Goal: Information Seeking & Learning: Learn about a topic

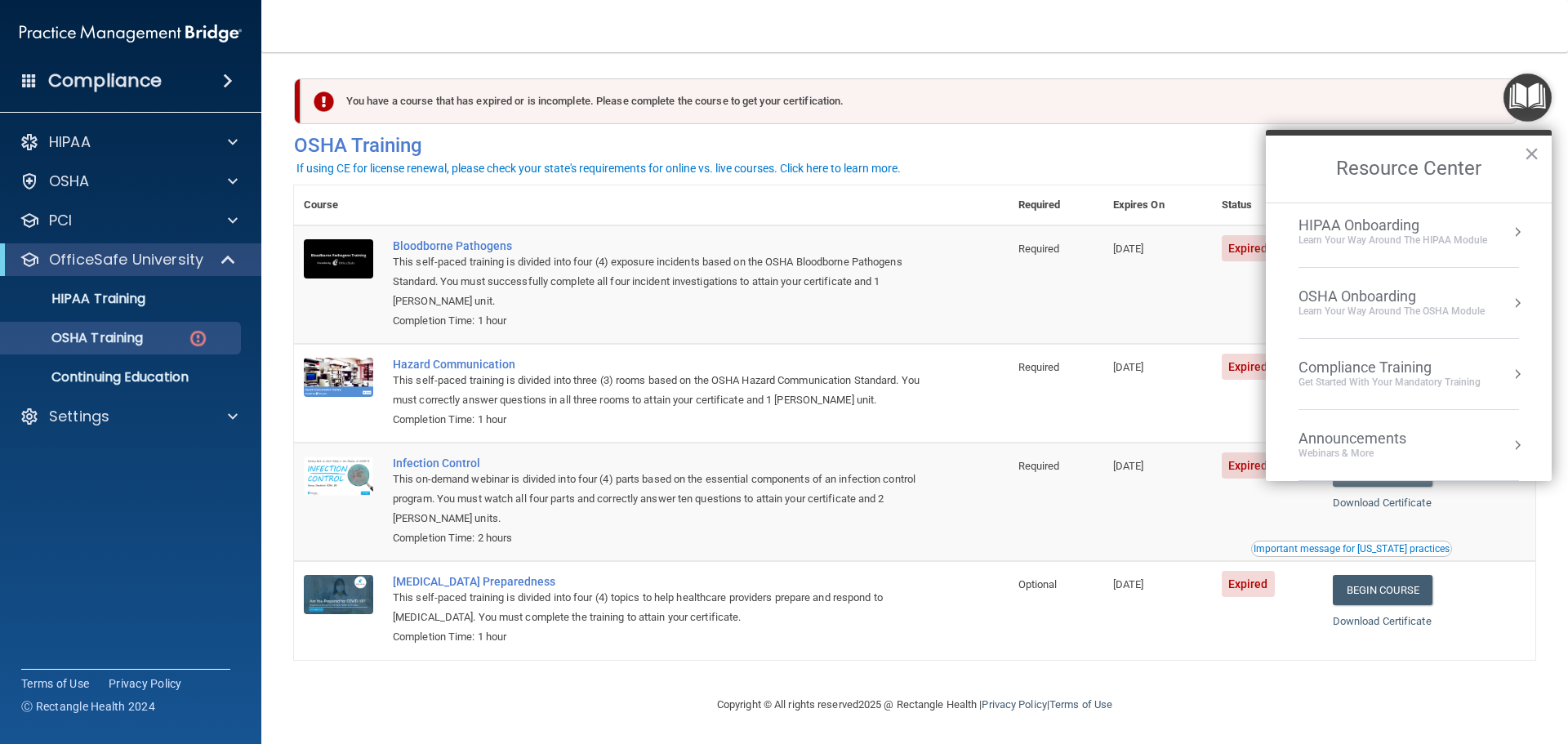
scroll to position [70, 0]
click at [1431, 372] on div "Compliance Training" at bounding box center [1390, 375] width 182 height 18
click at [1306, 263] on div "OSHA Training" at bounding box center [1326, 264] width 94 height 14
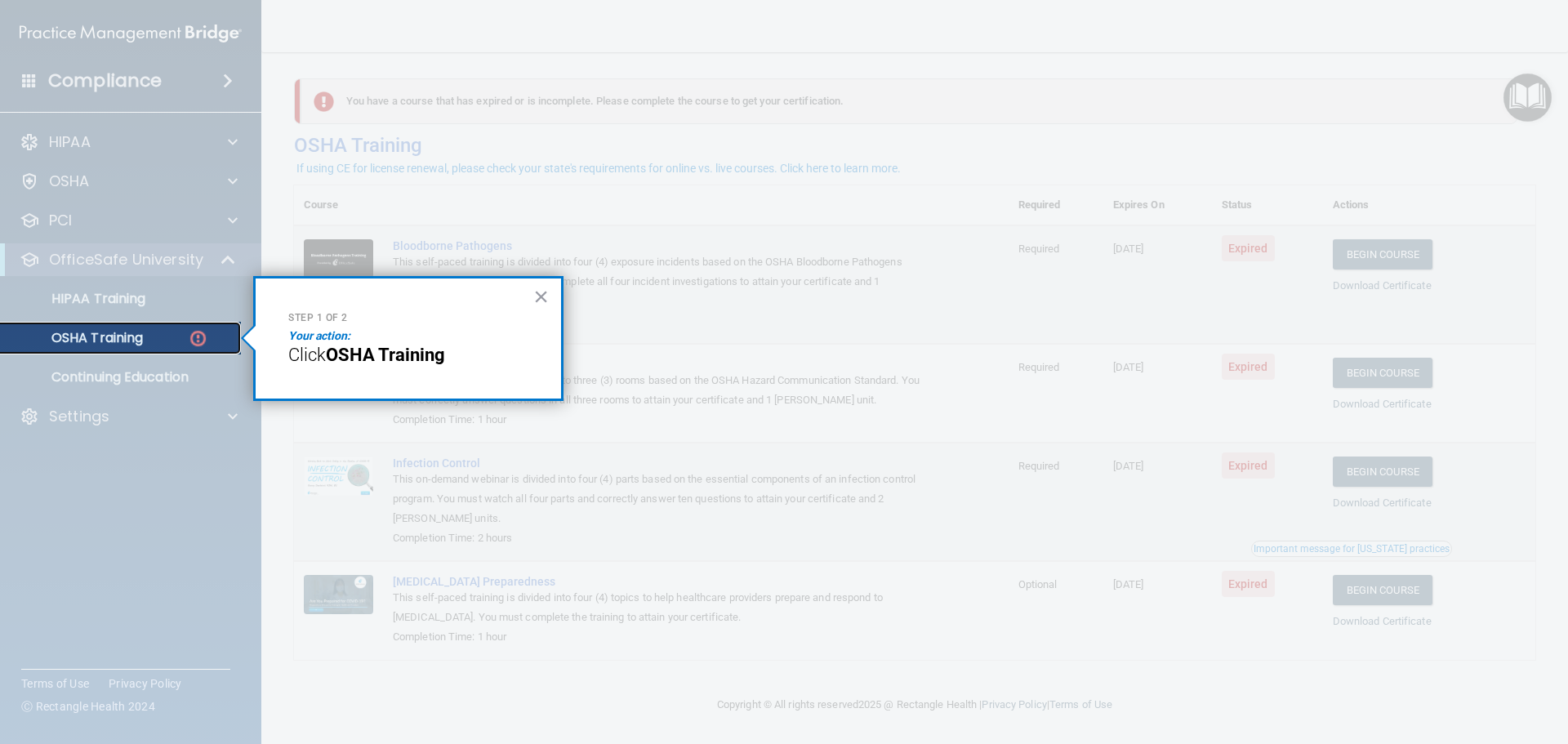
click at [124, 337] on p "OSHA Training" at bounding box center [77, 337] width 132 height 16
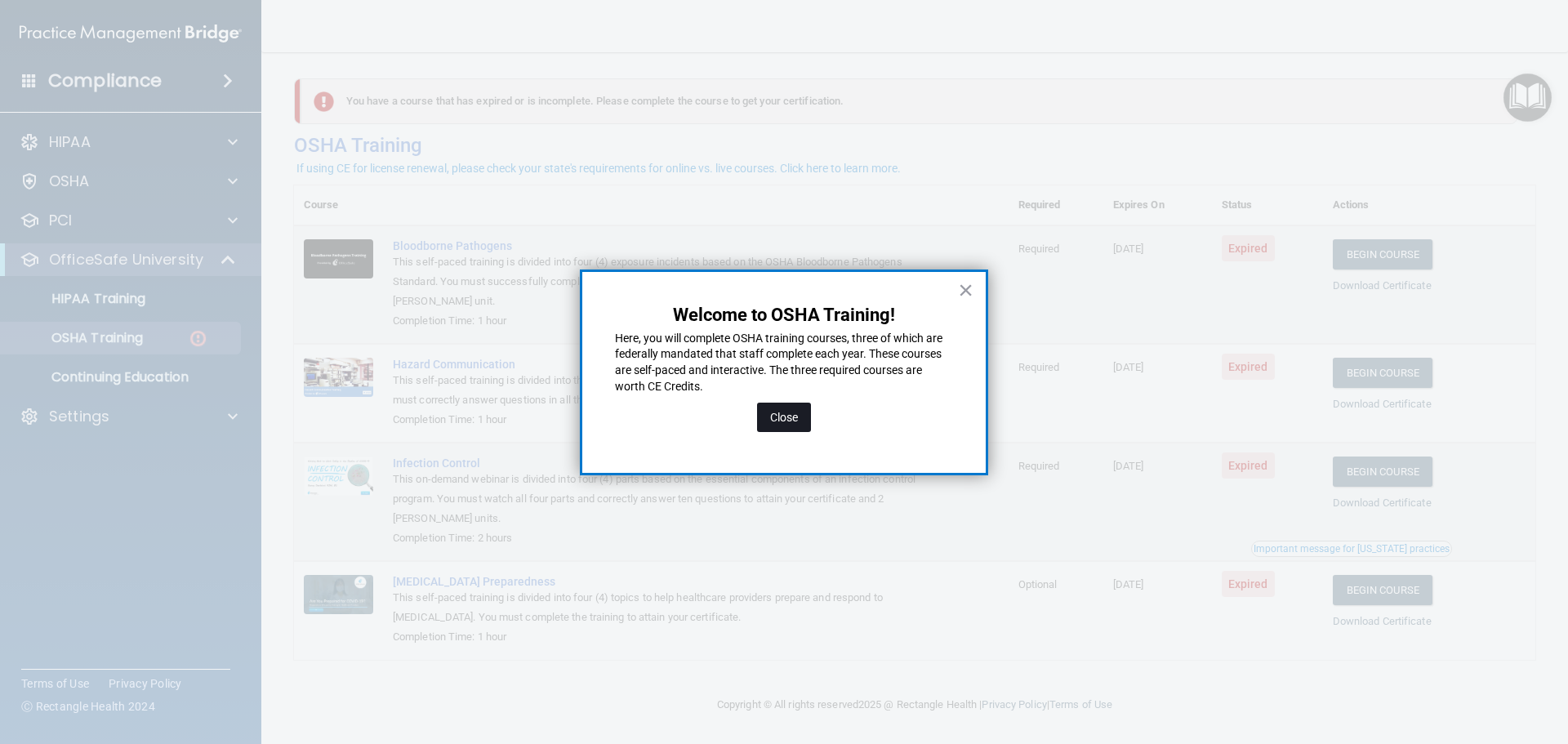
click at [771, 412] on button "Close" at bounding box center [784, 417] width 54 height 29
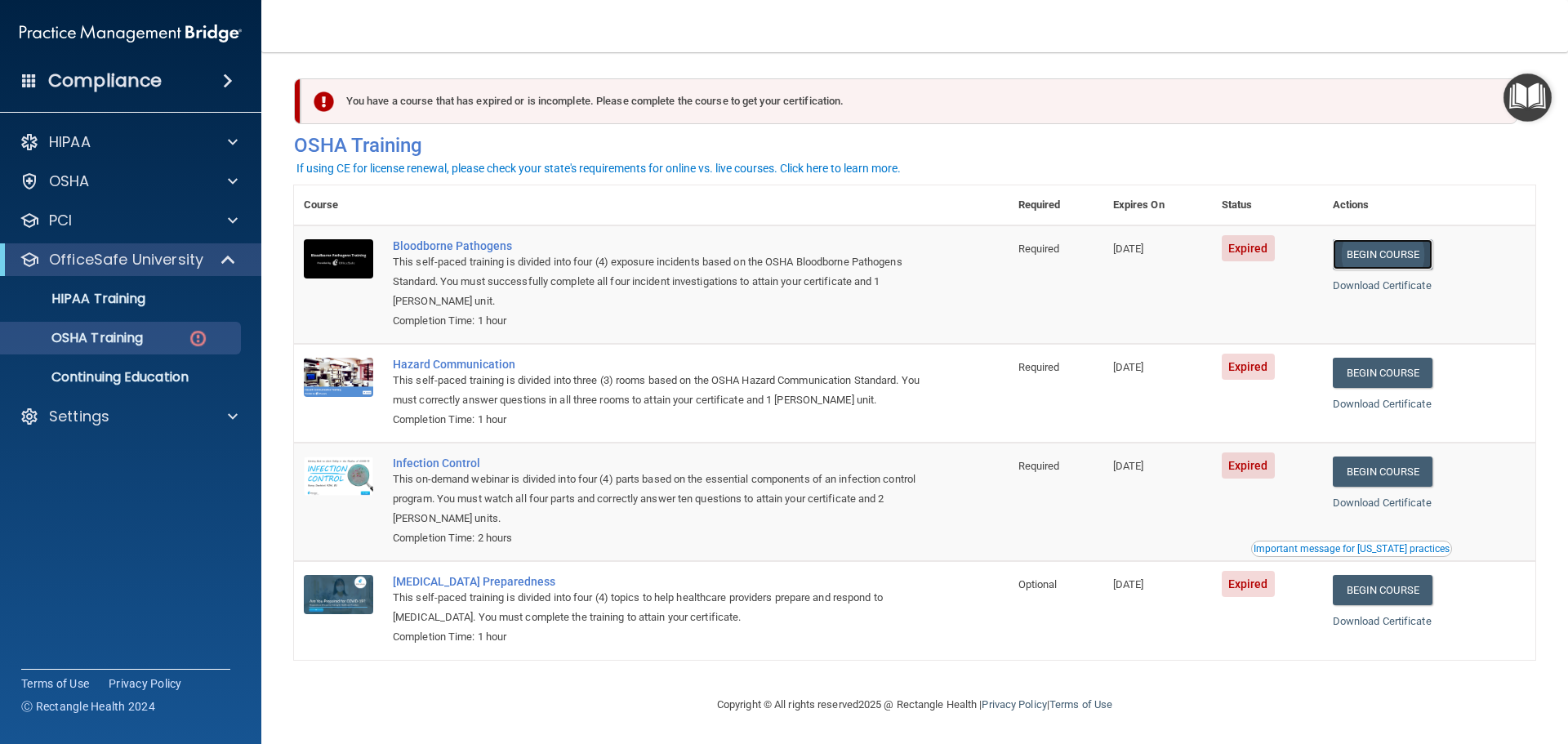
click at [1406, 251] on link "Begin Course" at bounding box center [1382, 254] width 99 height 30
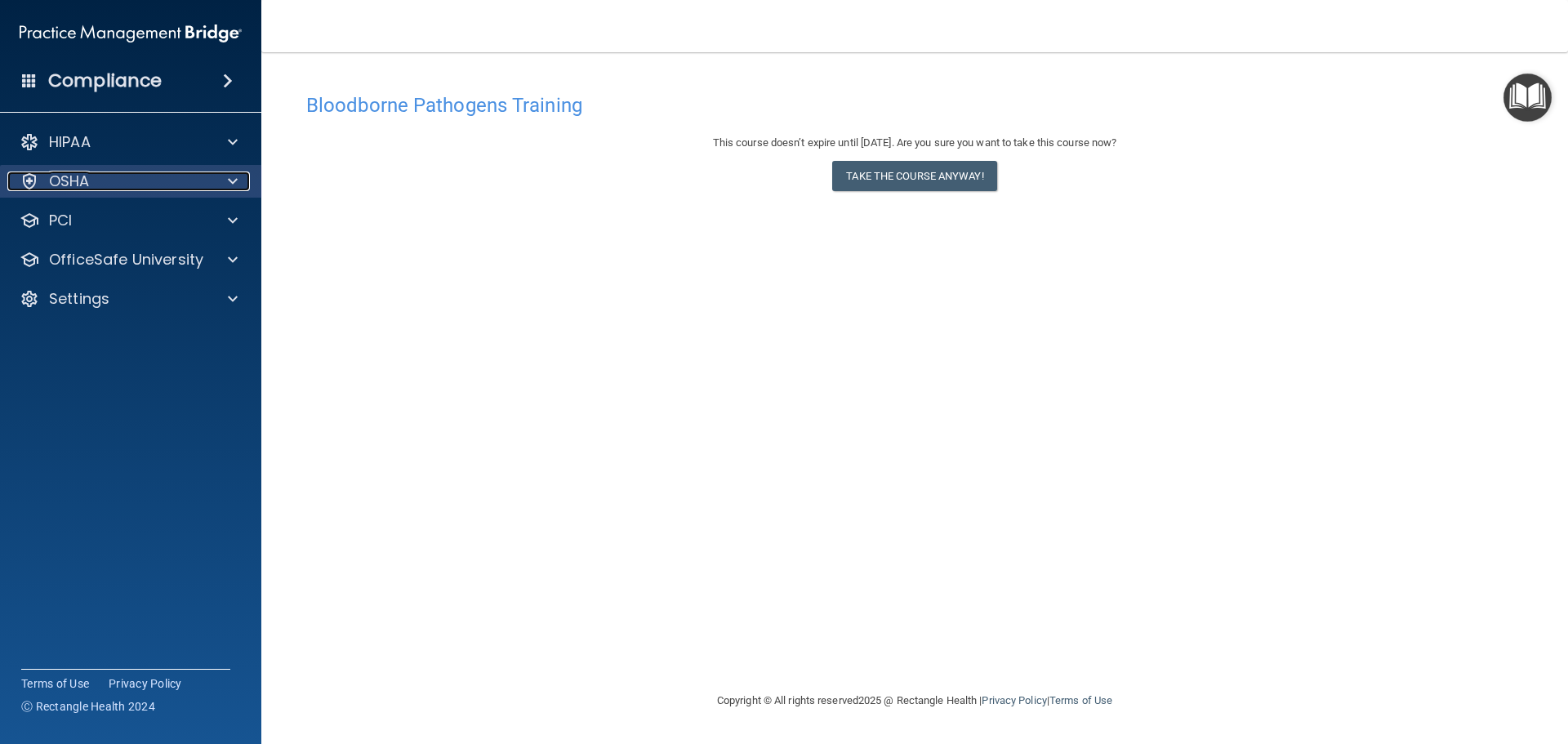
click at [83, 181] on p "OSHA" at bounding box center [69, 181] width 41 height 19
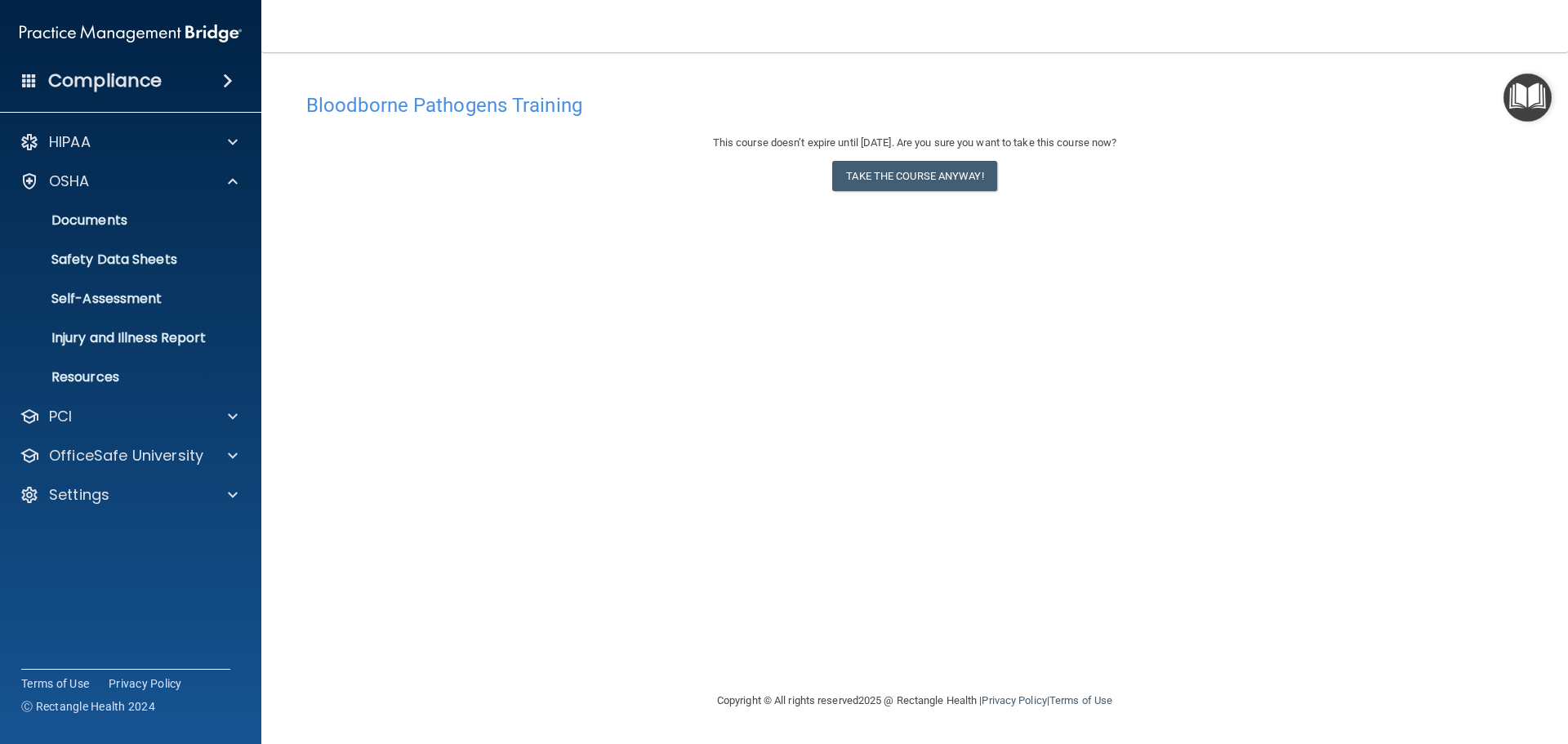
click at [486, 222] on div "Bloodborne Pathogens Training This course doesn’t expire until 08/18/2026. Are …" at bounding box center [914, 388] width 1242 height 606
click at [1520, 101] on img "Open Resource Center" at bounding box center [1527, 97] width 48 height 48
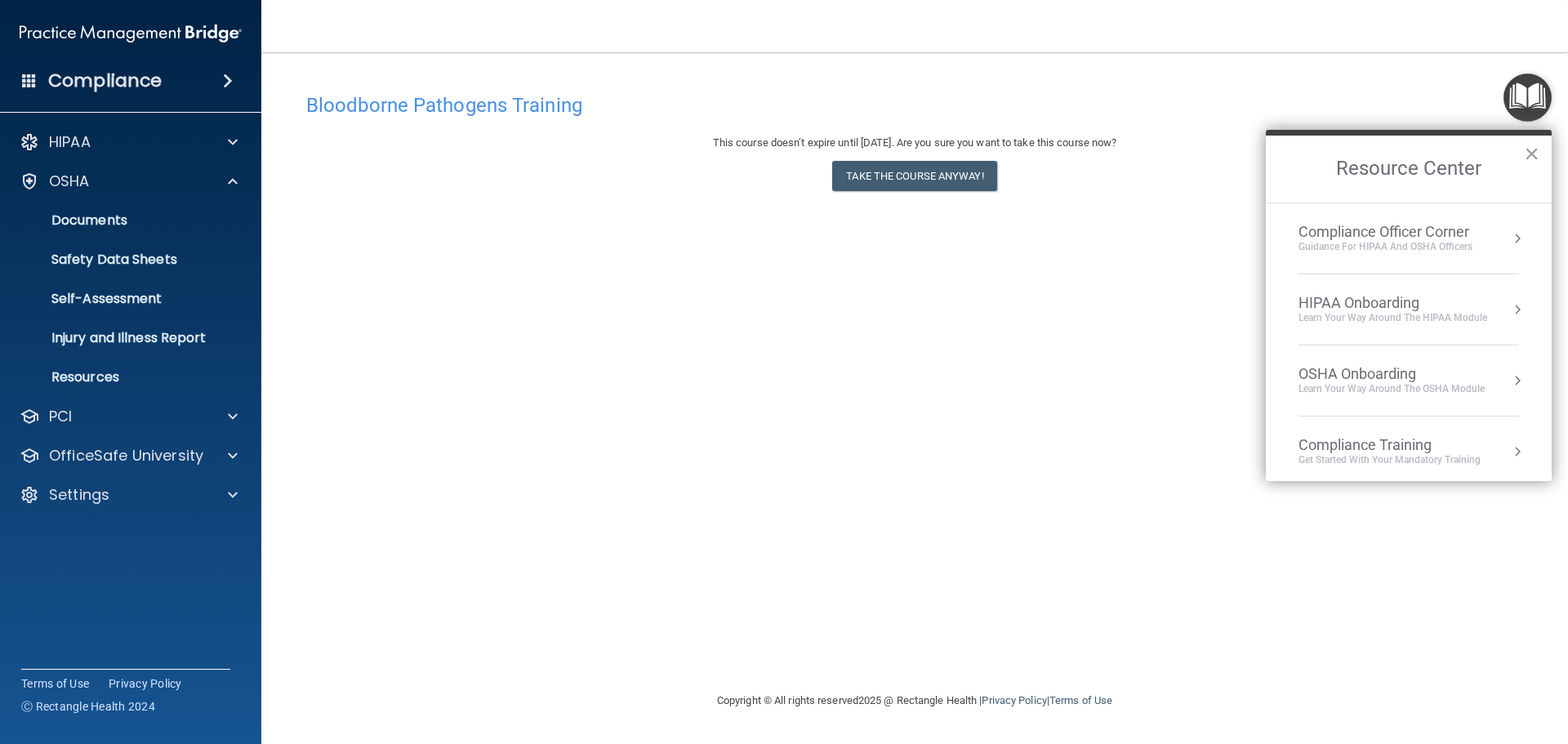
click at [1359, 375] on div "OSHA Onboarding" at bounding box center [1391, 374] width 186 height 18
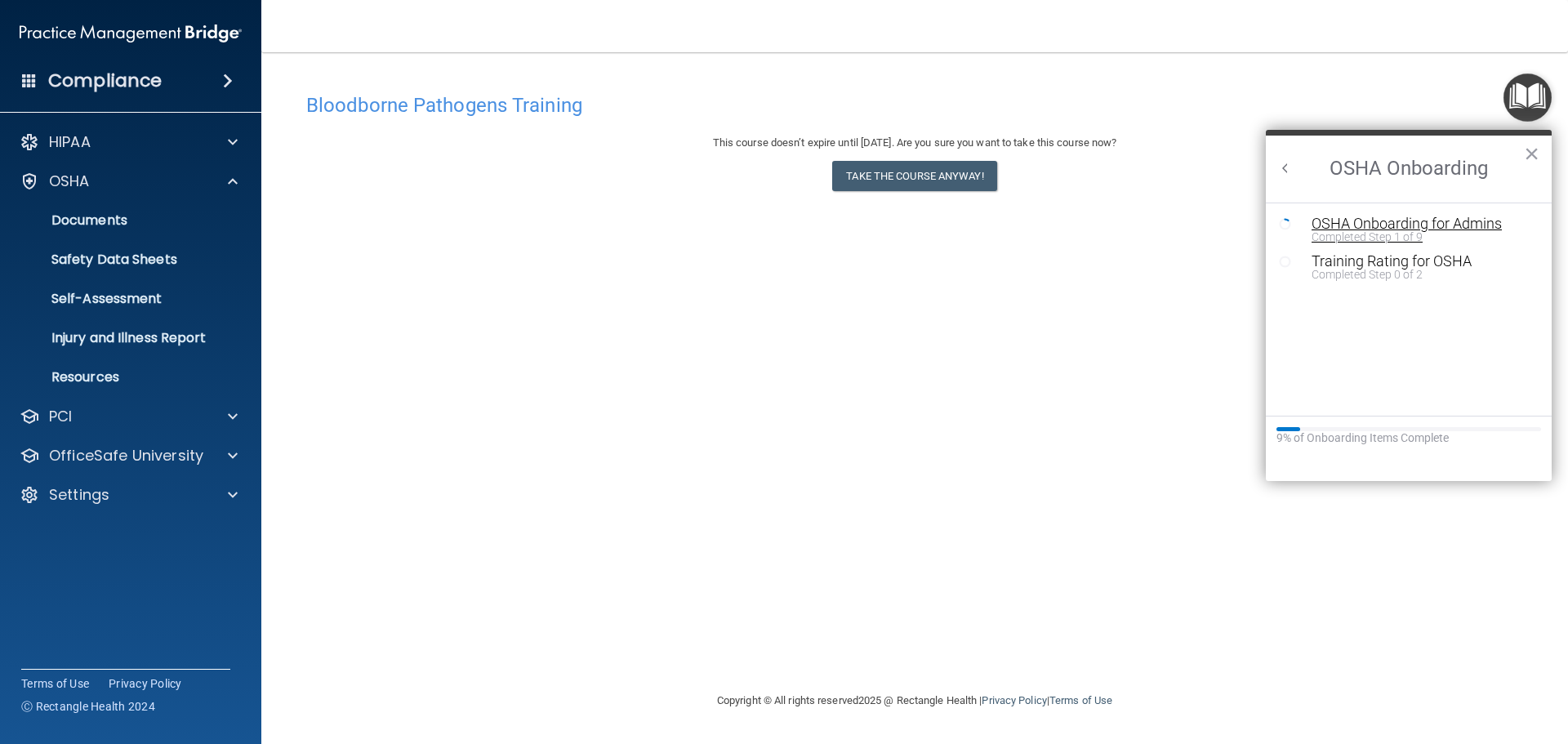
click at [1421, 236] on div "Completed Step 1 of 9" at bounding box center [1421, 237] width 219 height 12
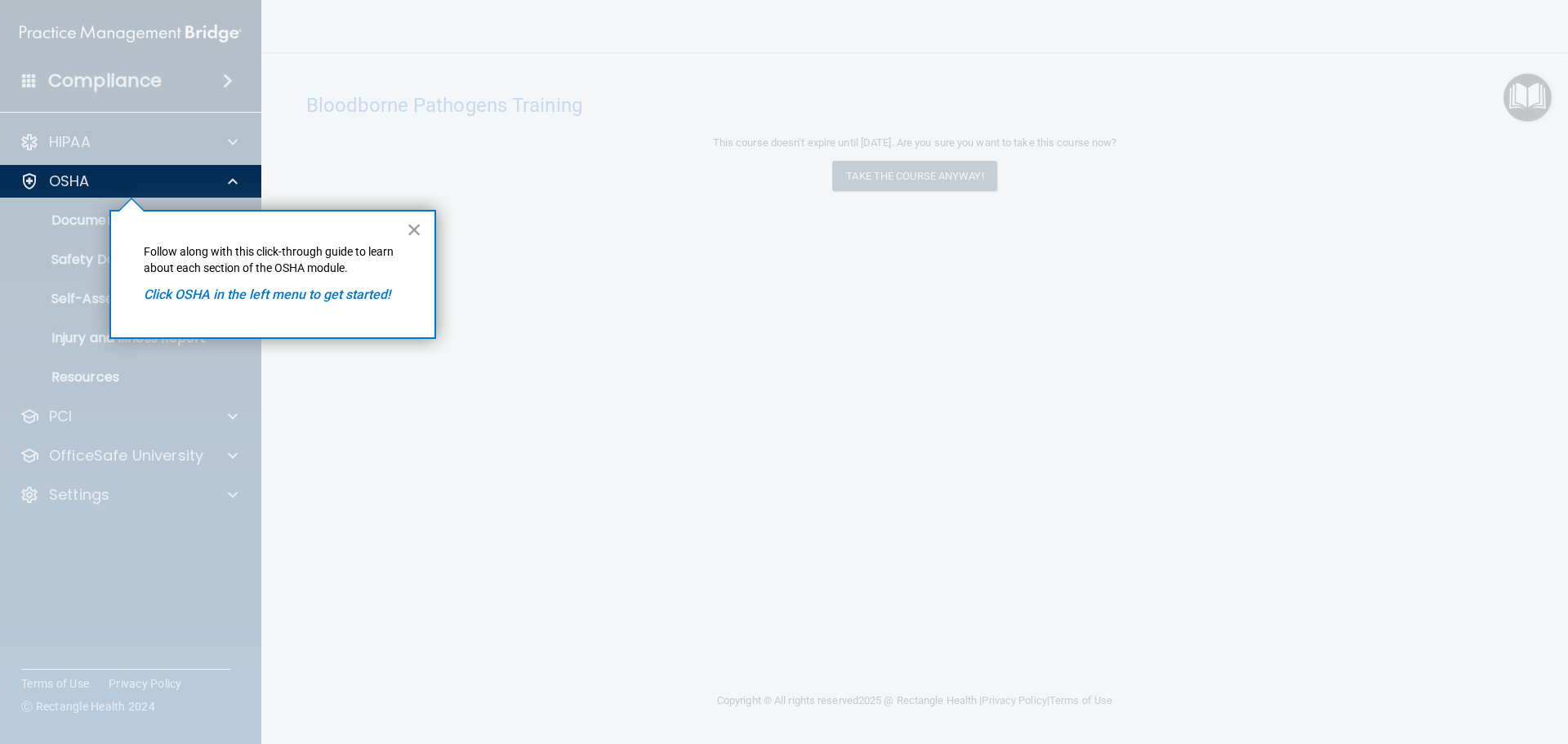
click at [409, 225] on button "×" at bounding box center [414, 229] width 15 height 26
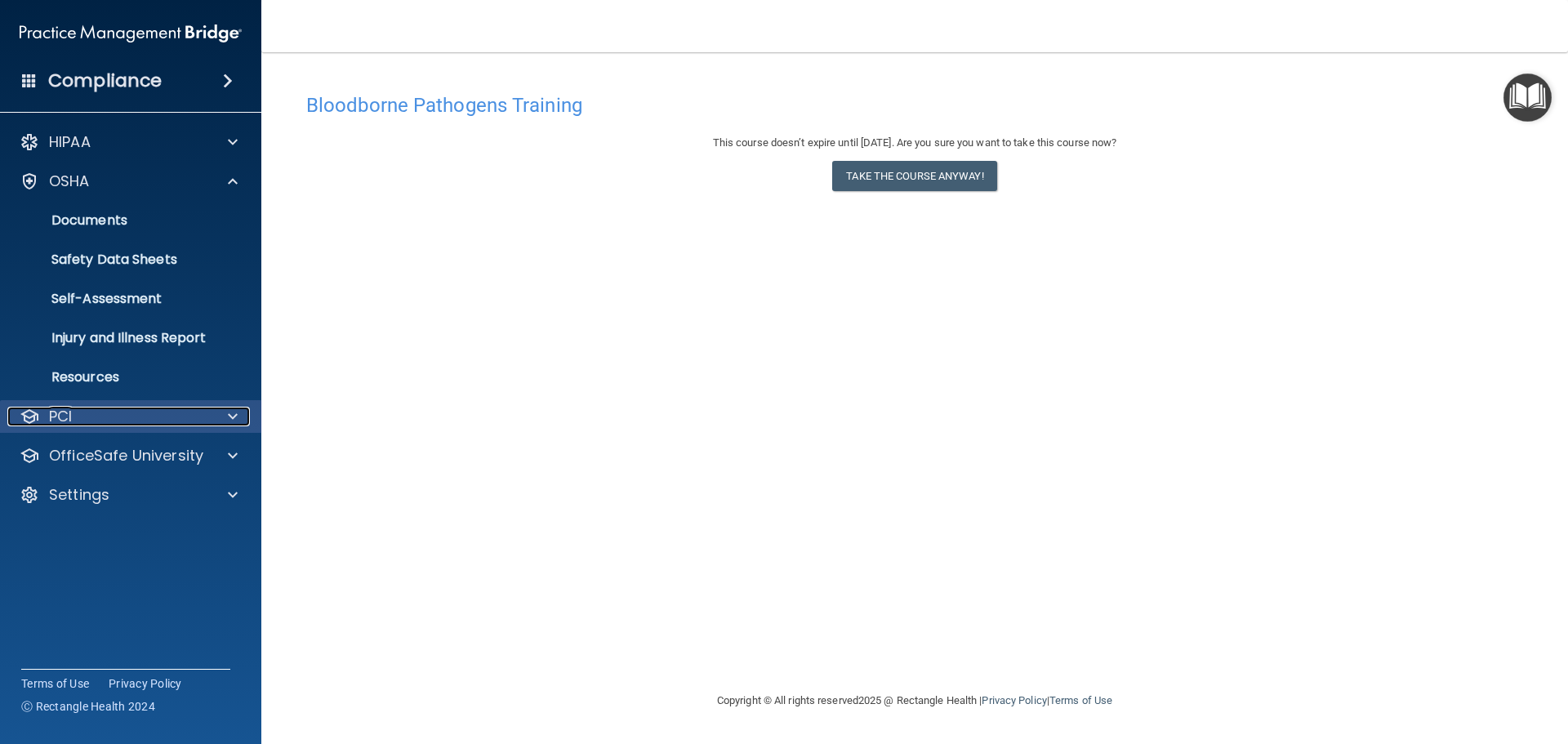
click at [66, 414] on p "PCI" at bounding box center [60, 416] width 23 height 19
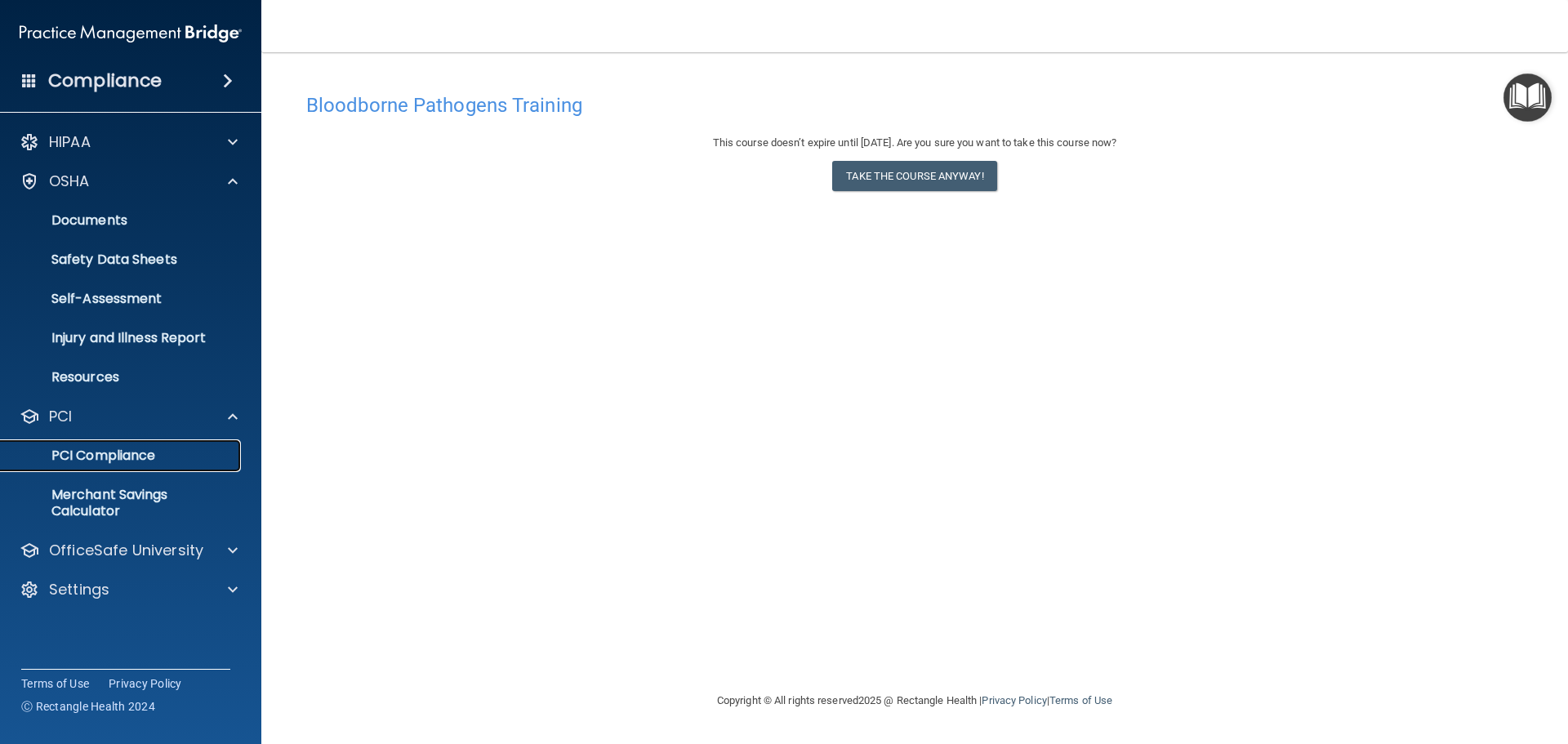
click at [107, 445] on link "PCI Compliance" at bounding box center [113, 455] width 257 height 33
click at [99, 183] on div "OSHA" at bounding box center [109, 181] width 203 height 19
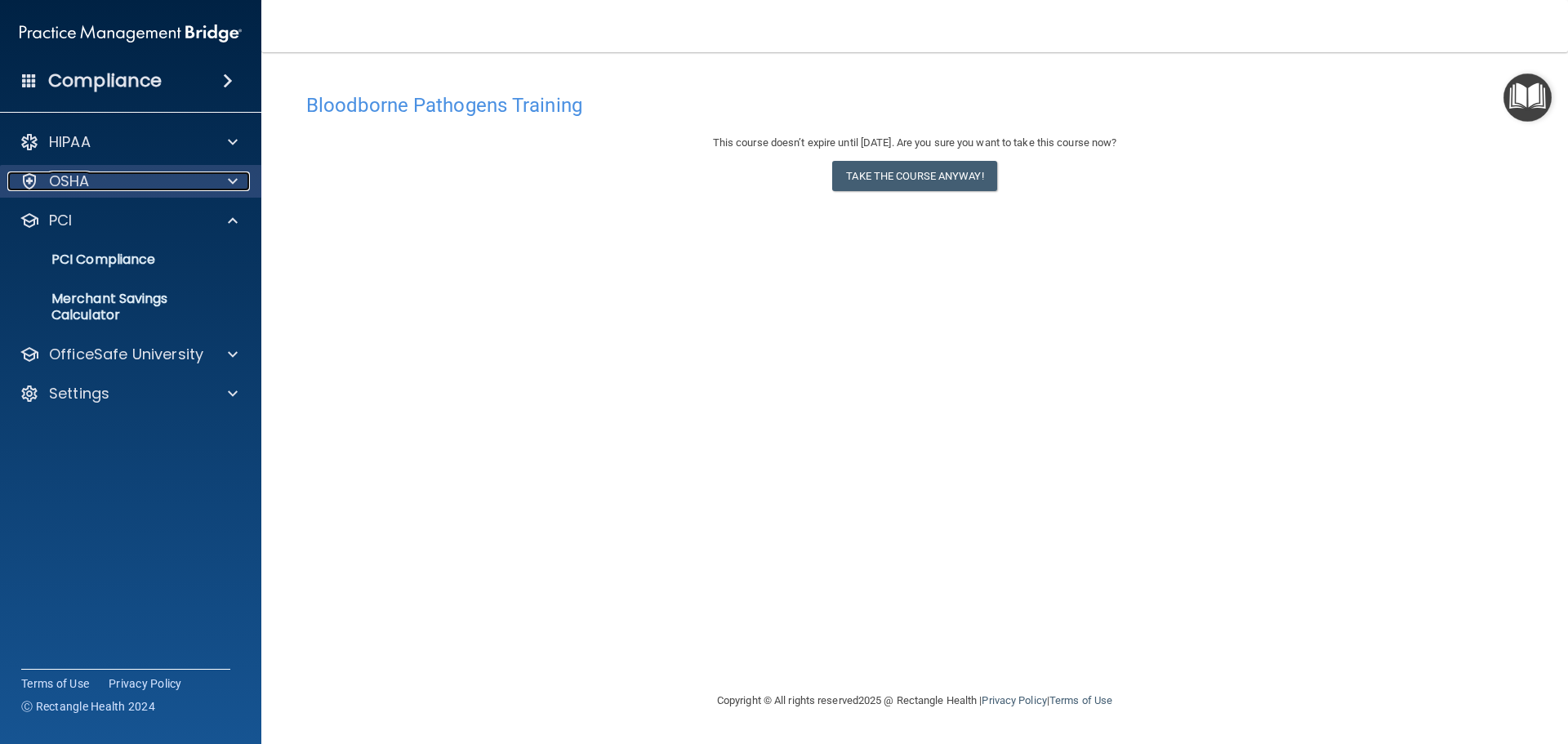
click at [231, 182] on span at bounding box center [233, 181] width 10 height 19
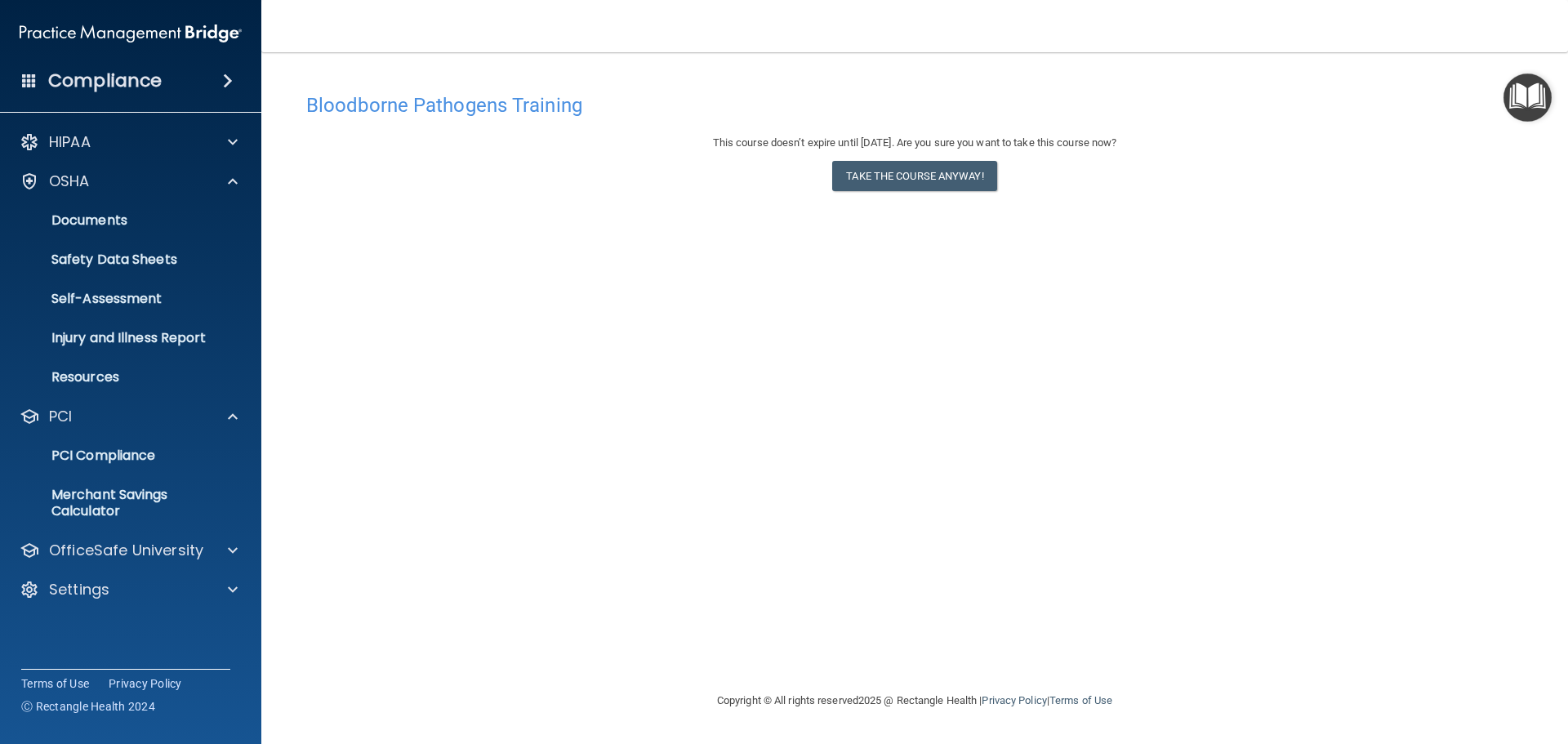
click at [1538, 98] on img "Open Resource Center" at bounding box center [1527, 97] width 48 height 48
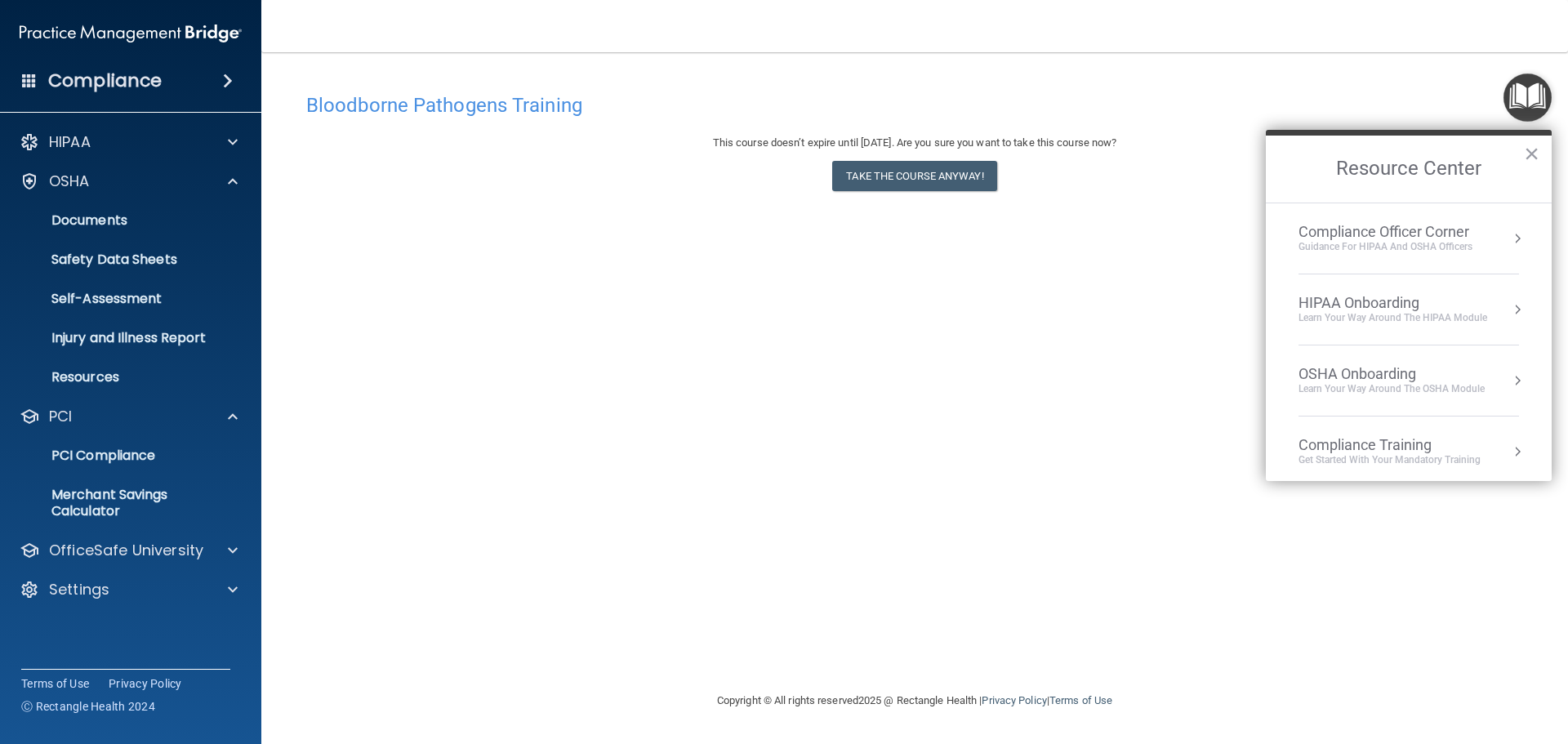
click at [1352, 369] on div "OSHA Onboarding" at bounding box center [1391, 374] width 186 height 18
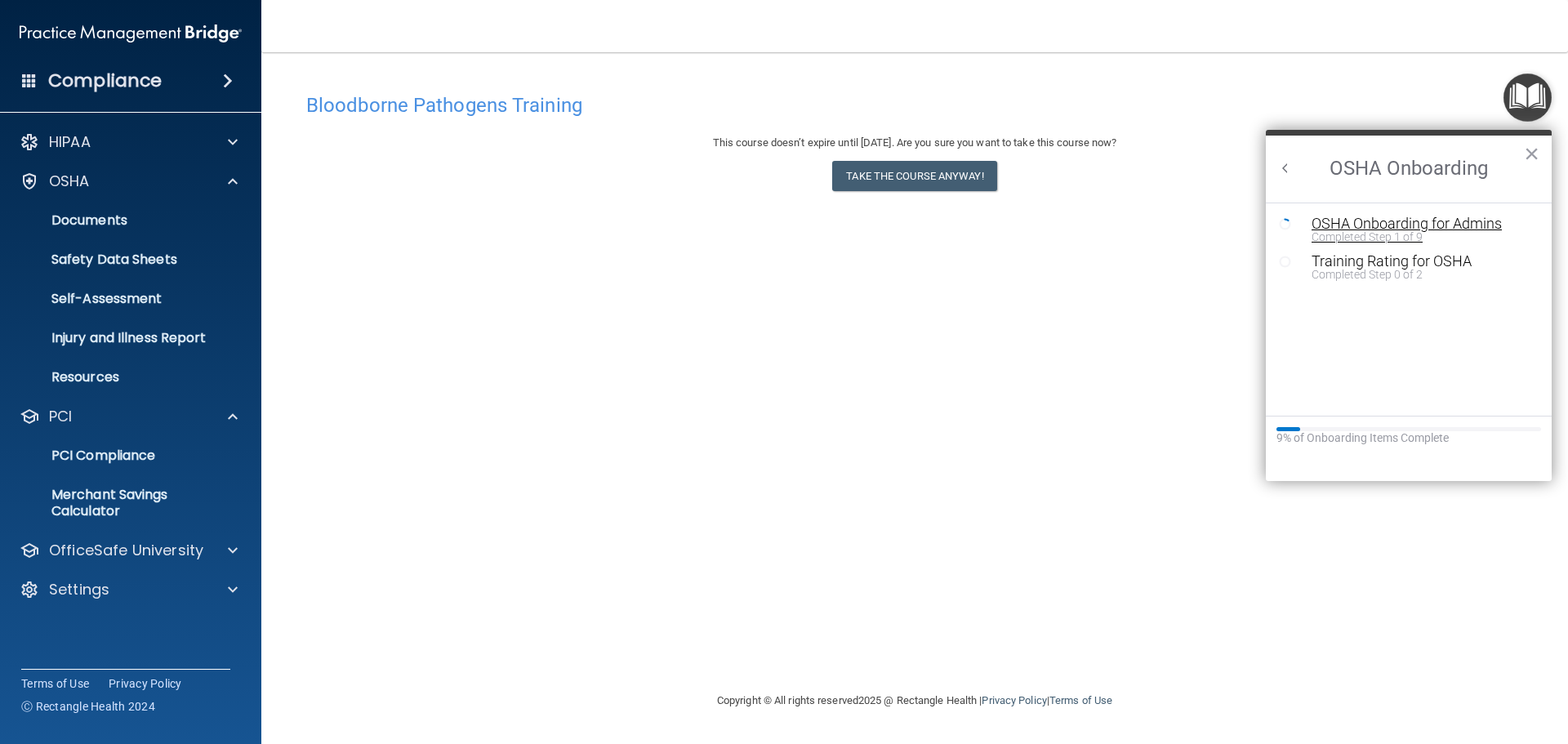
click at [1345, 221] on div "OSHA Onboarding for Admins" at bounding box center [1421, 223] width 219 height 14
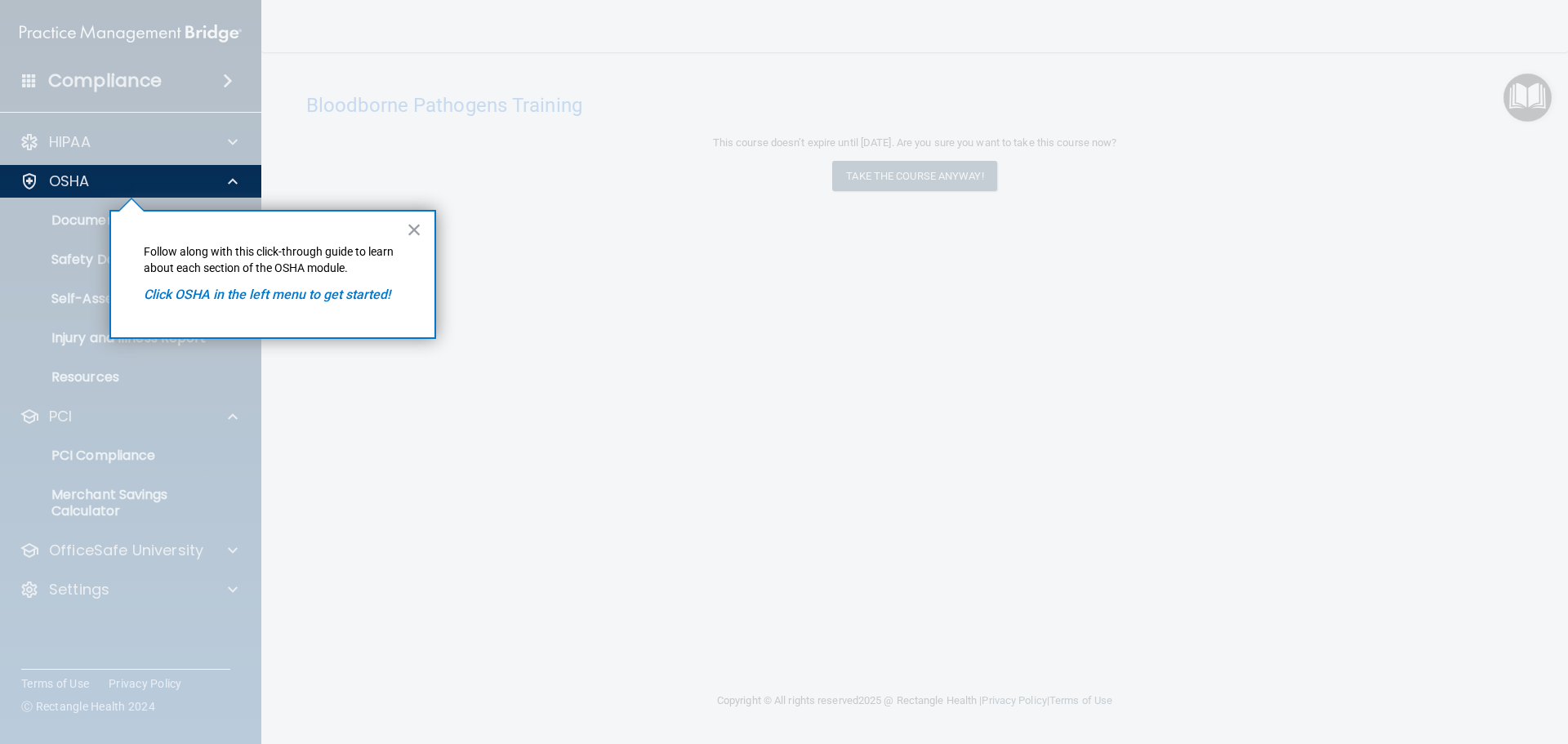
click at [297, 292] on em "Click OSHA in the left menu to get started!" at bounding box center [267, 295] width 246 height 15
click at [197, 294] on em "Click OSHA in the left menu to get started!" at bounding box center [267, 295] width 246 height 15
click at [418, 226] on button "×" at bounding box center [414, 229] width 15 height 26
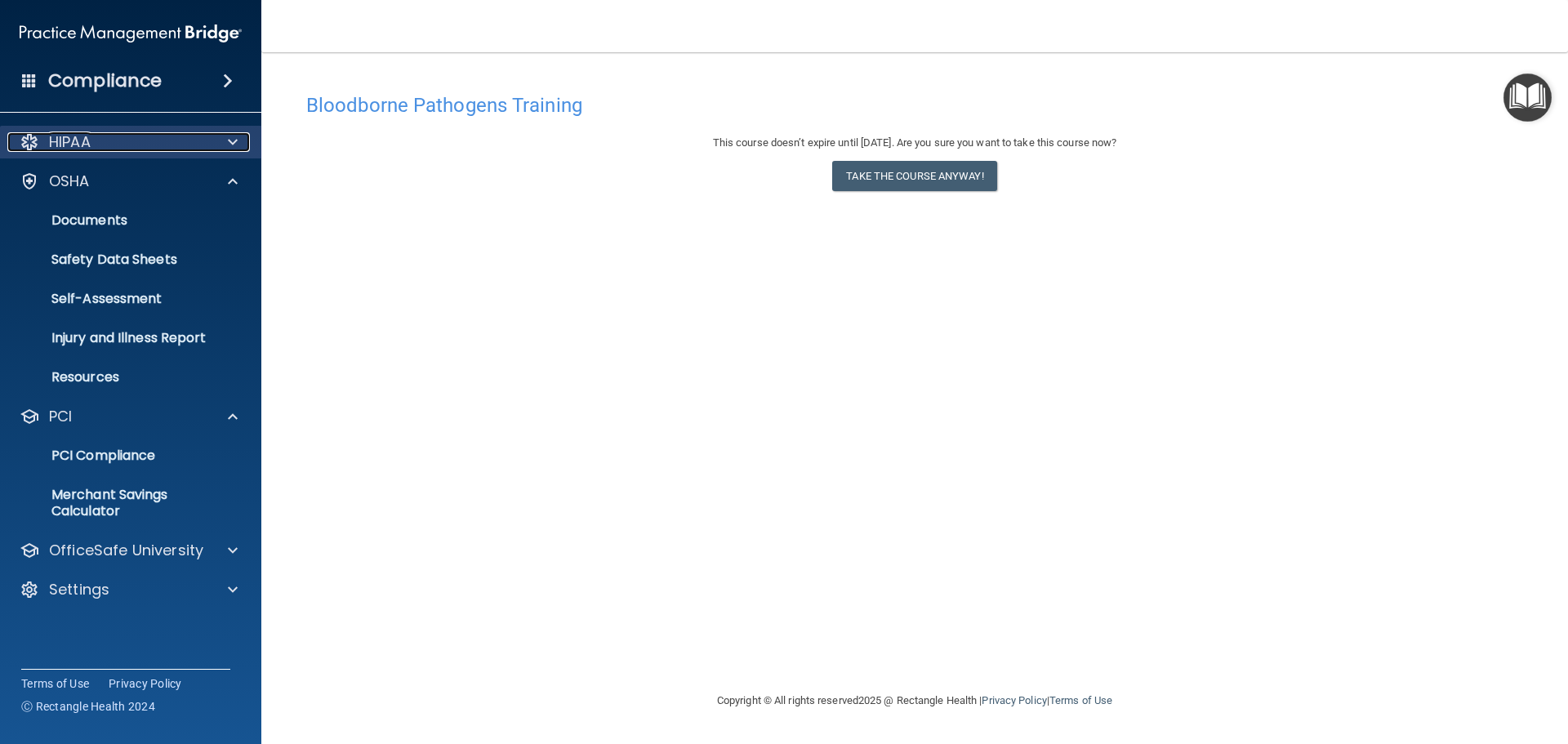
click at [81, 145] on p "HIPAA" at bounding box center [70, 141] width 42 height 19
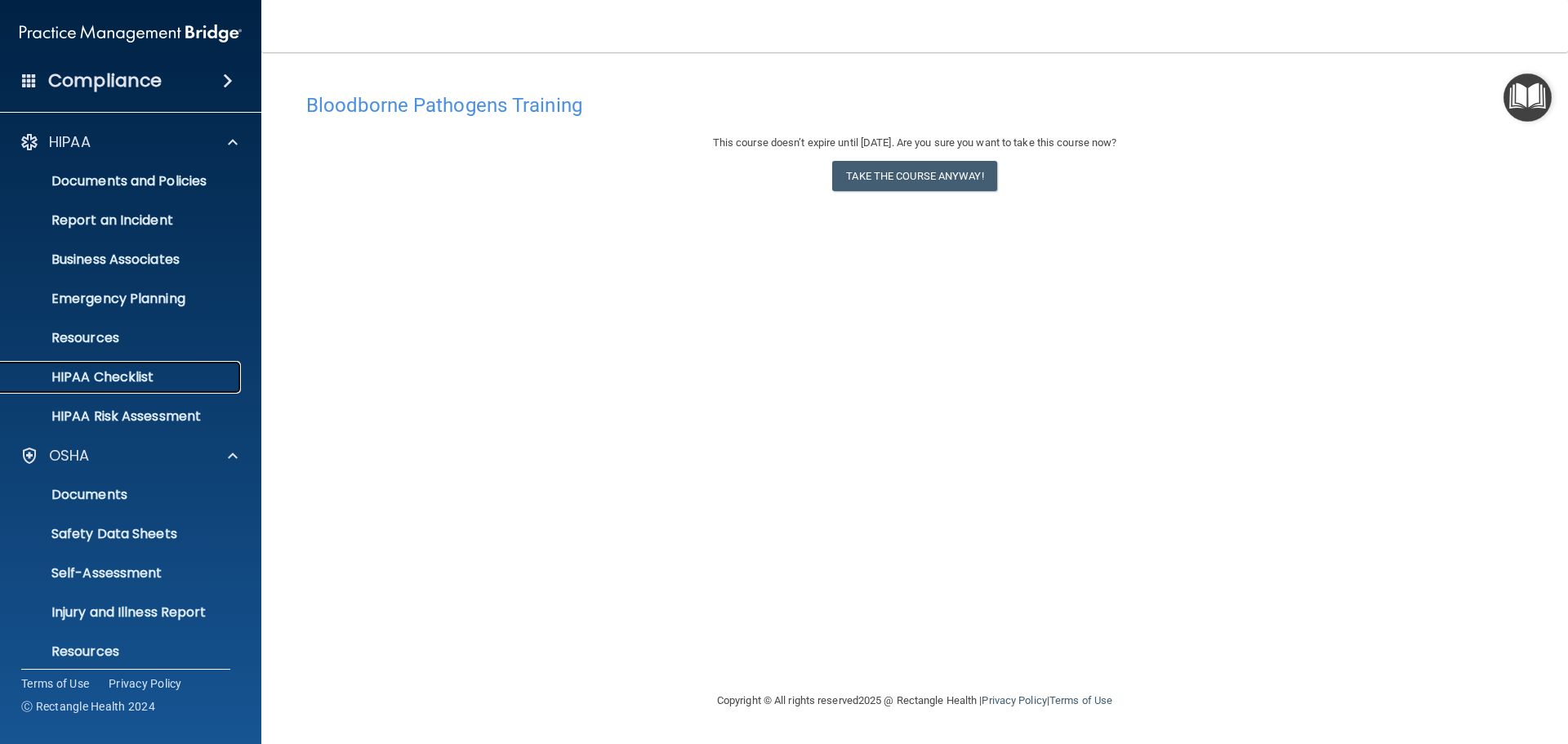
click at [135, 380] on p "HIPAA Checklist" at bounding box center [122, 377] width 223 height 16
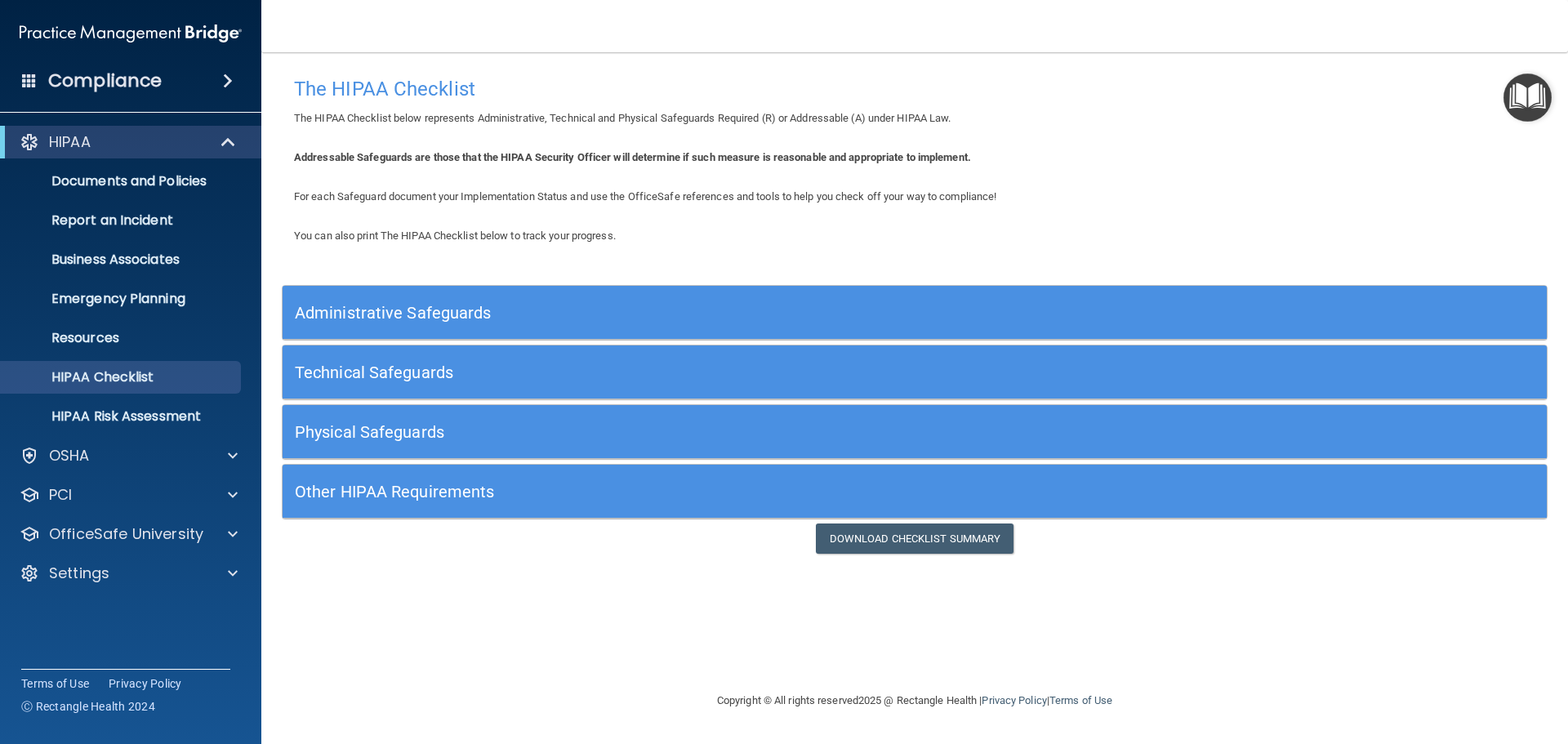
click at [209, 32] on img at bounding box center [130, 33] width 222 height 33
click at [70, 446] on p "OSHA" at bounding box center [69, 455] width 41 height 19
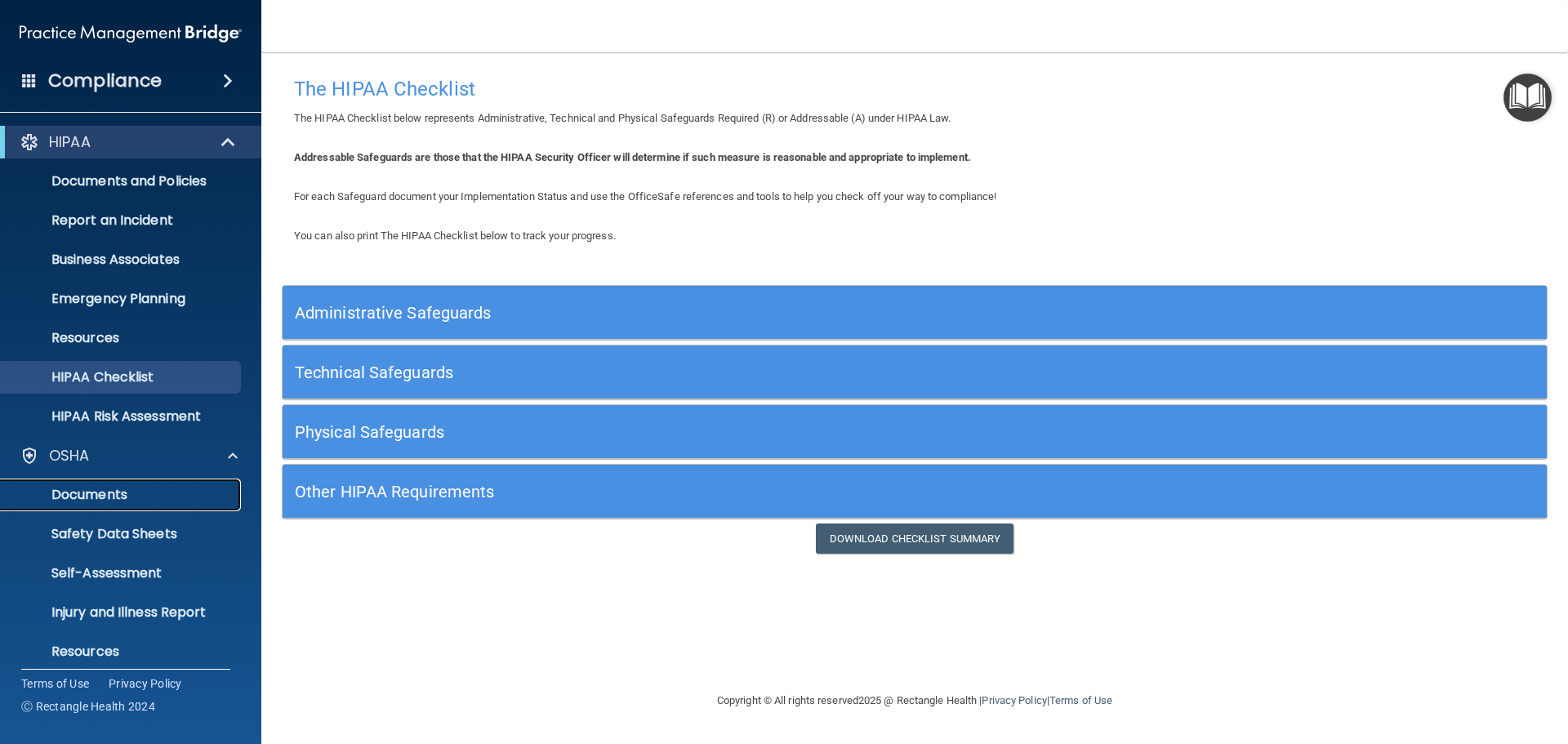
click at [96, 491] on p "Documents" at bounding box center [122, 495] width 223 height 16
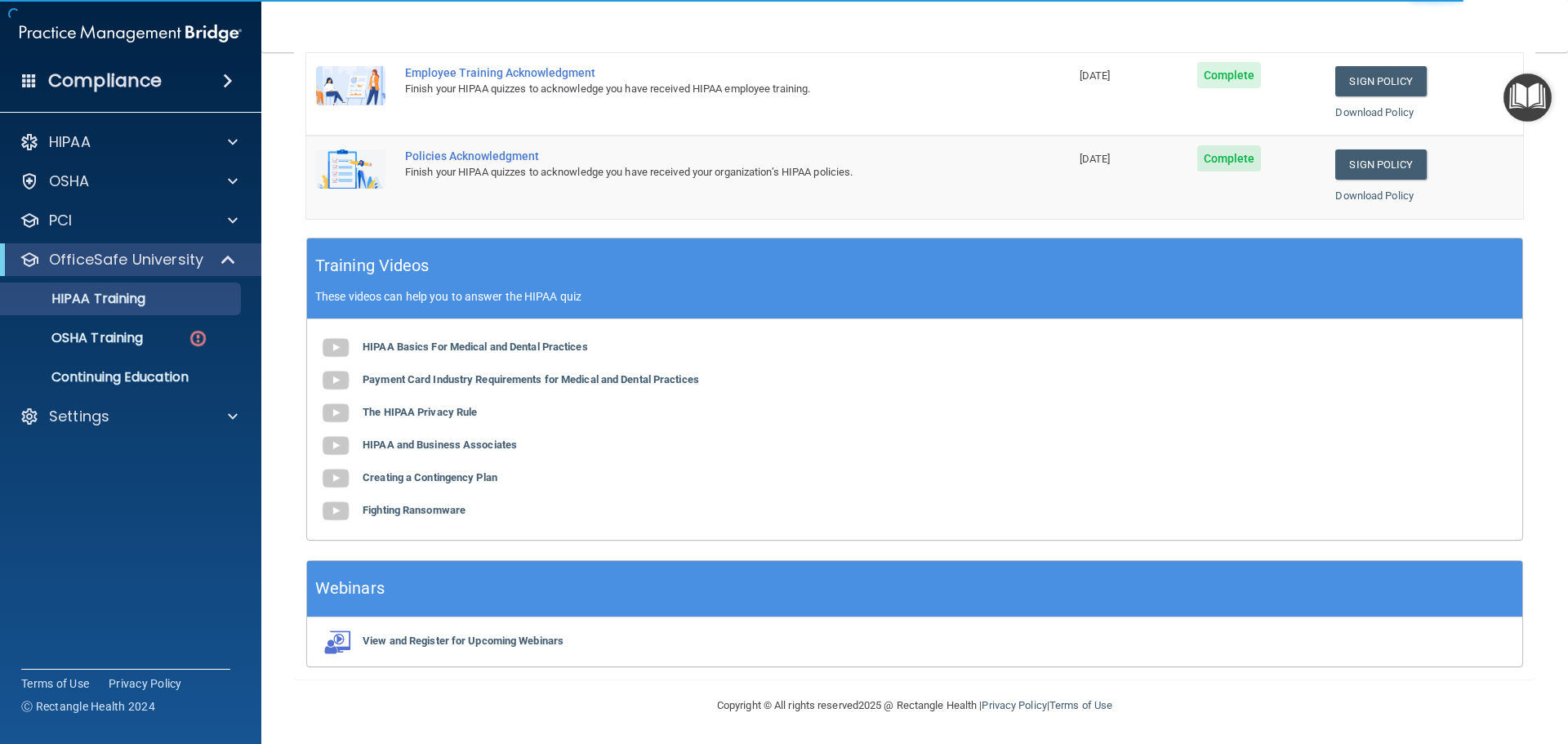
scroll to position [336, 0]
click at [98, 335] on p "OSHA Training" at bounding box center [77, 337] width 132 height 16
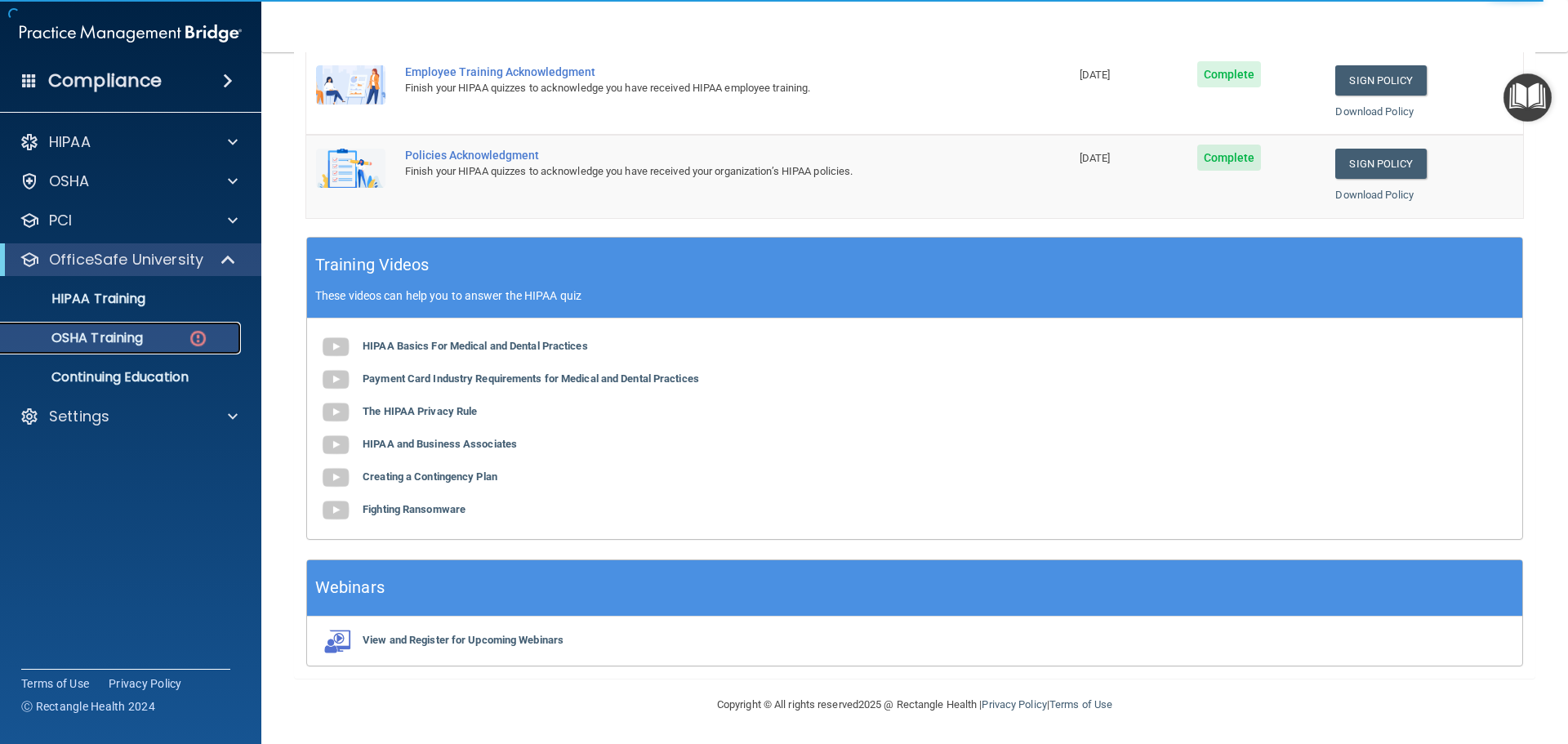
scroll to position [8, 0]
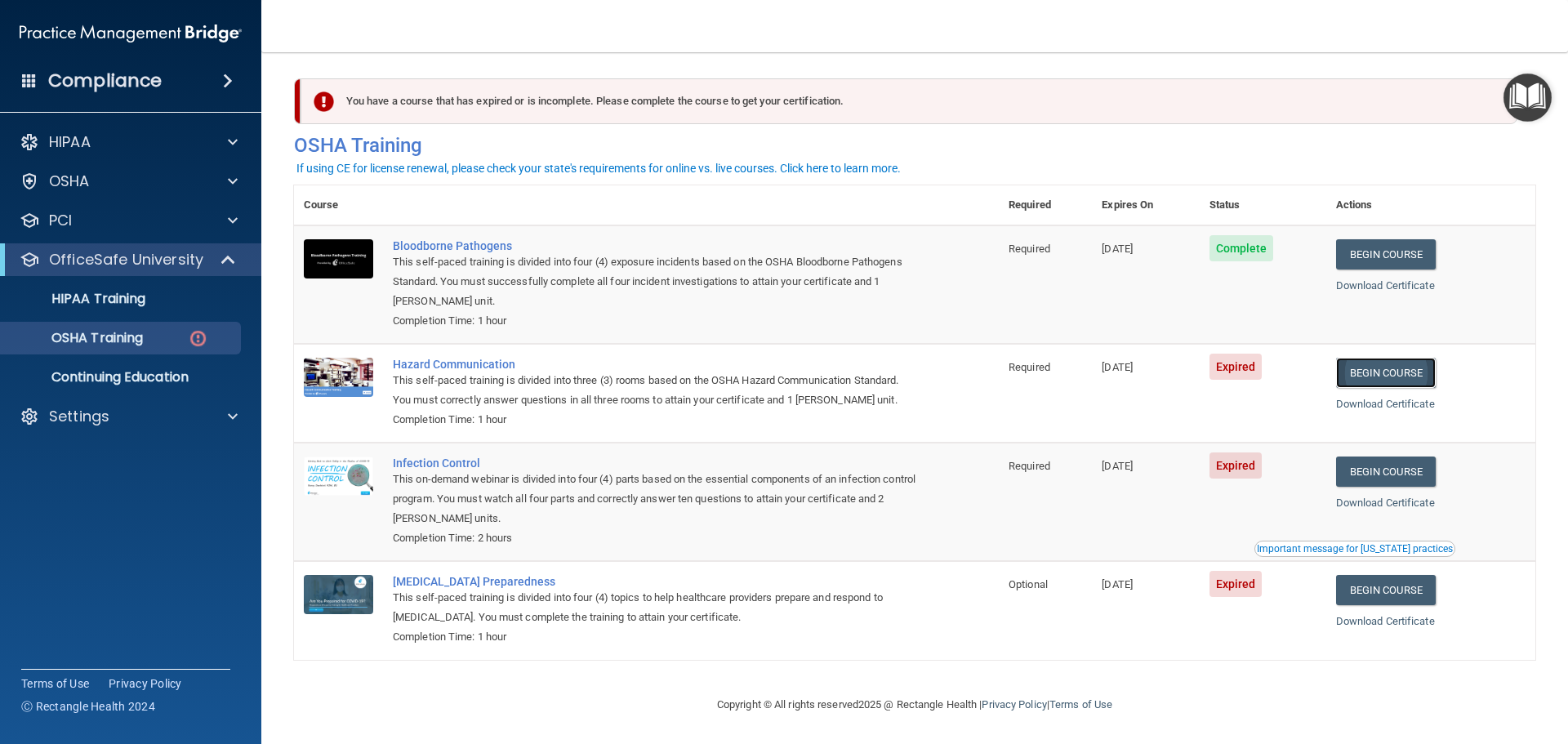
click at [1399, 362] on link "Begin Course" at bounding box center [1385, 373] width 99 height 30
click at [1415, 474] on link "Begin Course" at bounding box center [1385, 472] width 99 height 30
click at [1386, 582] on link "Begin Course" at bounding box center [1385, 590] width 99 height 30
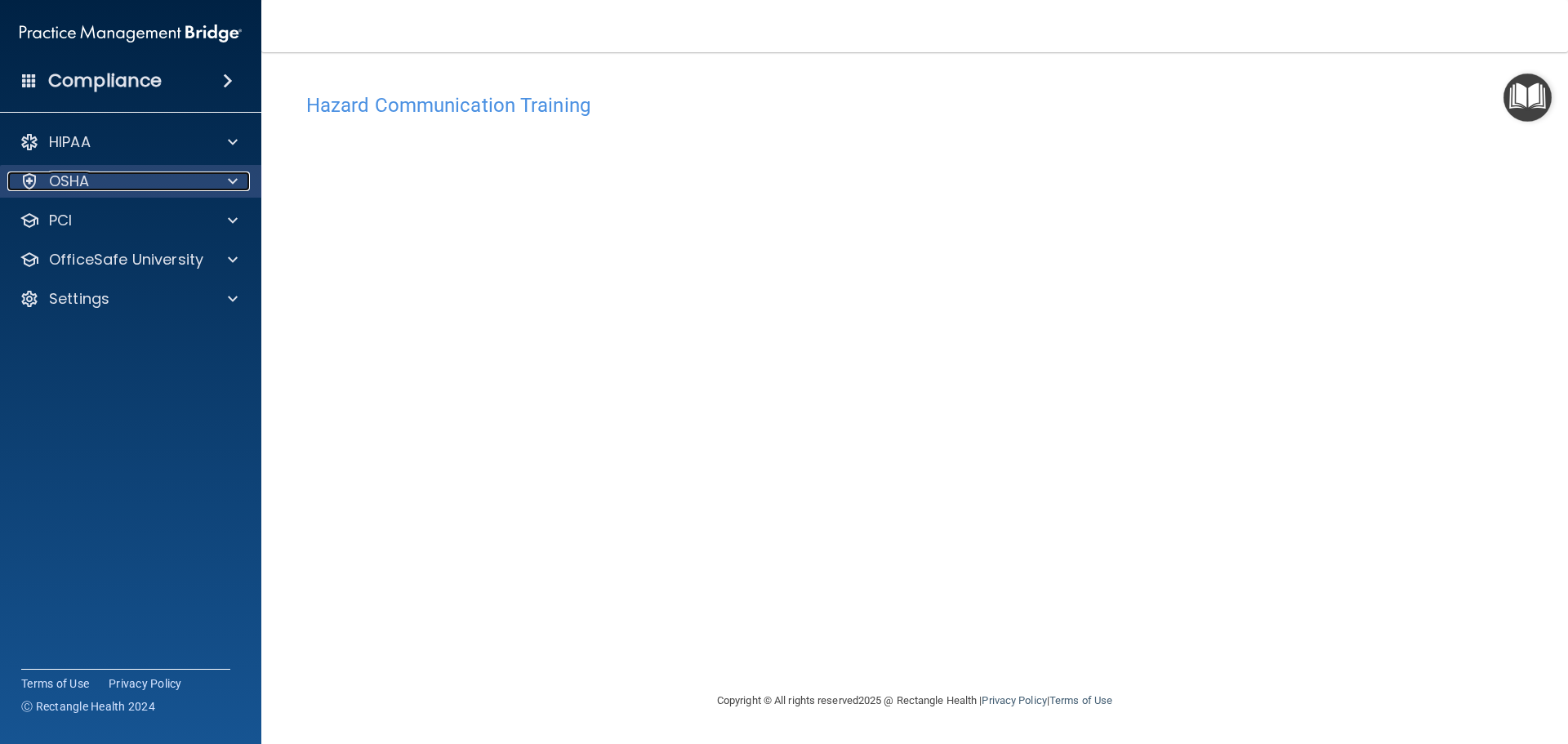
click at [75, 175] on p "OSHA" at bounding box center [69, 181] width 41 height 19
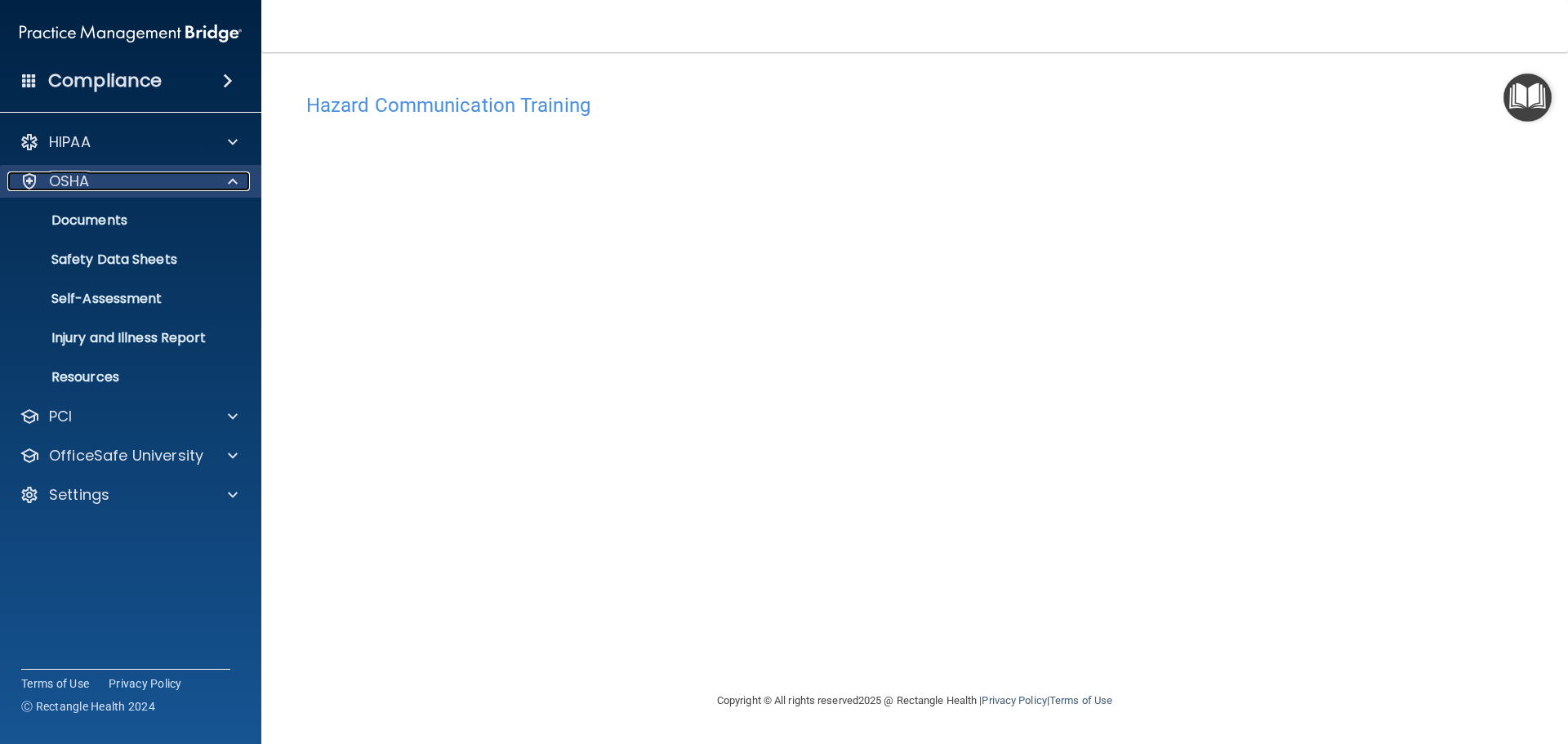
click at [75, 179] on p "OSHA" at bounding box center [69, 181] width 41 height 19
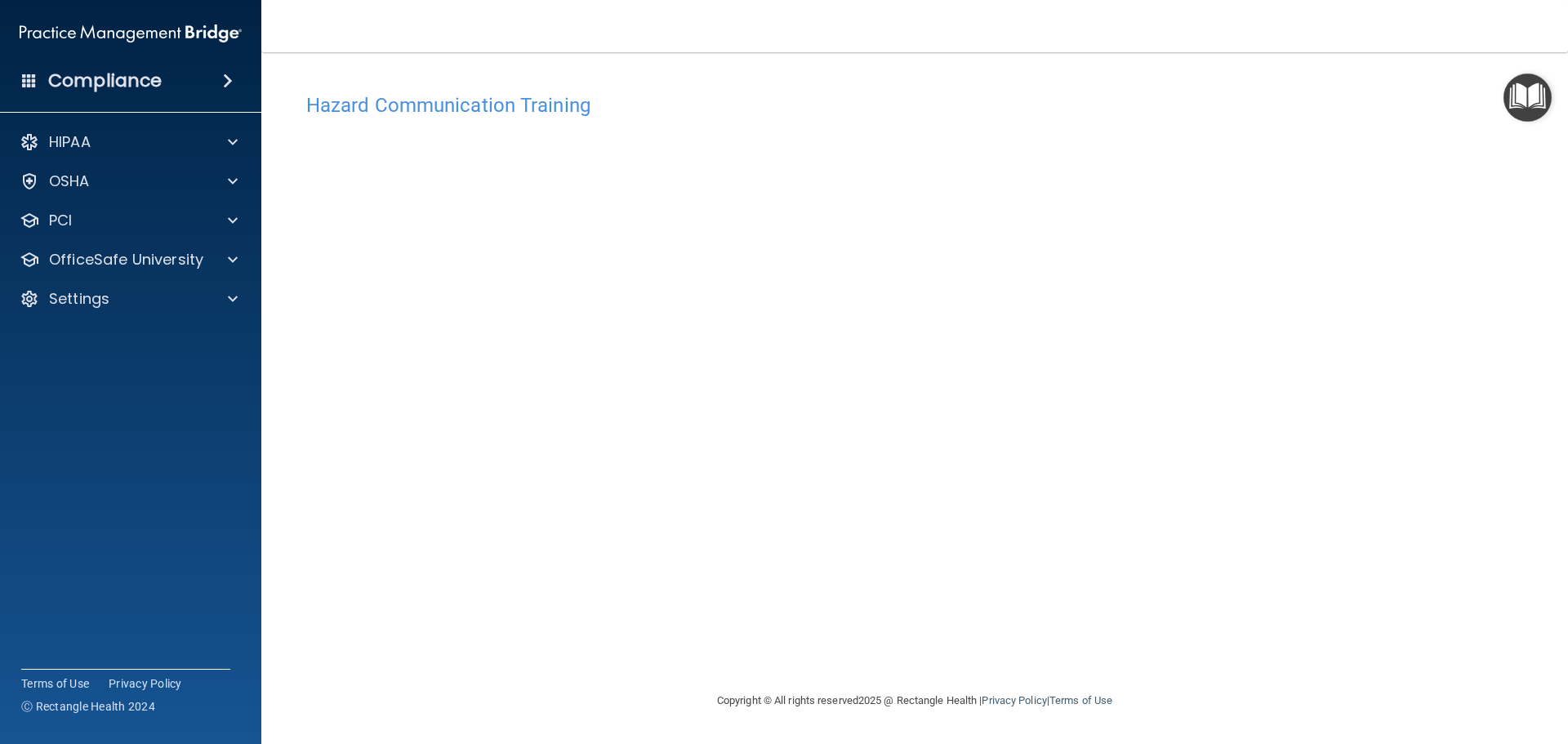
click at [1284, 176] on div "Hazard Communication Training This course doesn’t expire until 08/16/2025. Are …" at bounding box center [914, 388] width 1242 height 606
click at [1528, 93] on img "Open Resource Center" at bounding box center [1527, 97] width 48 height 48
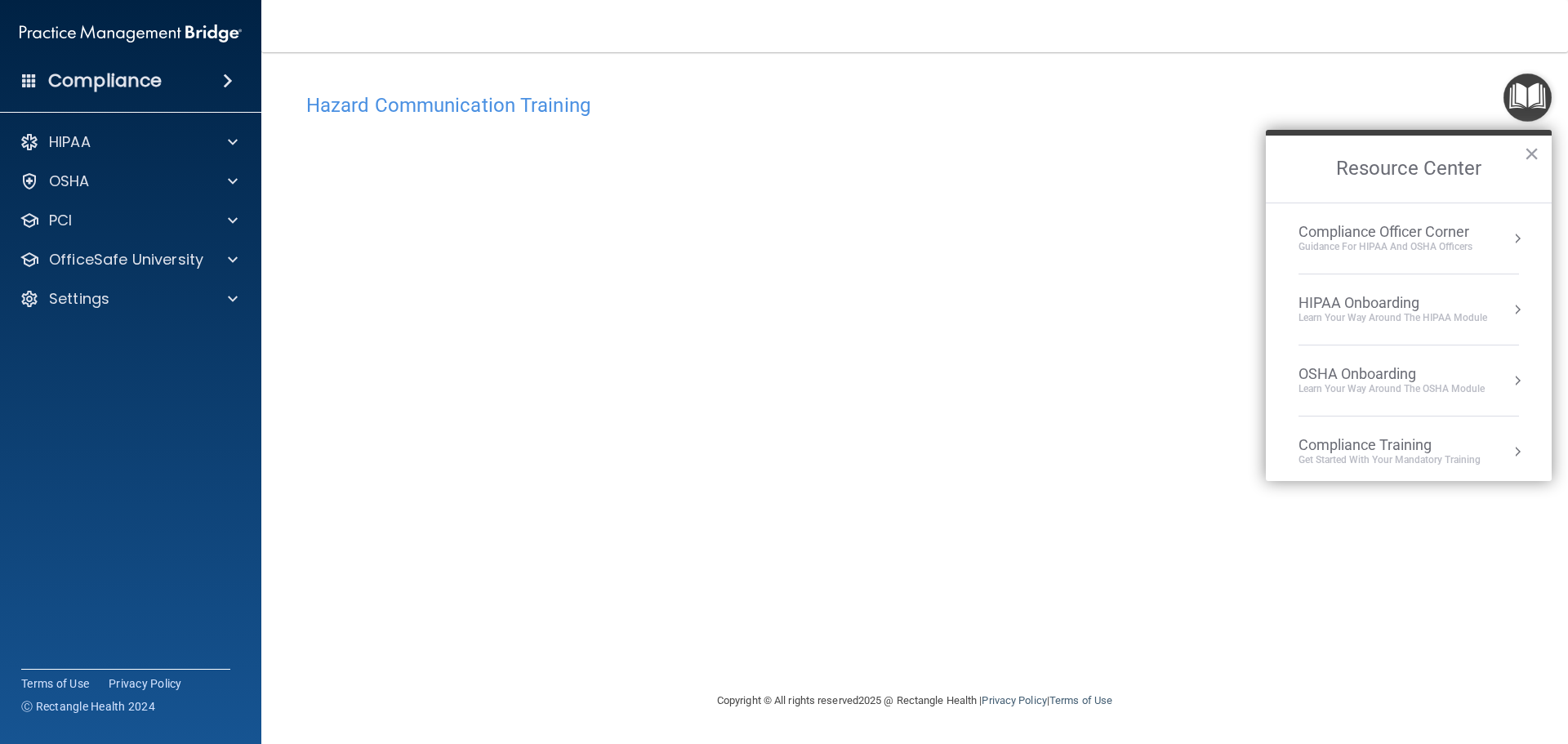
click at [1349, 369] on div "OSHA Onboarding" at bounding box center [1391, 374] width 186 height 18
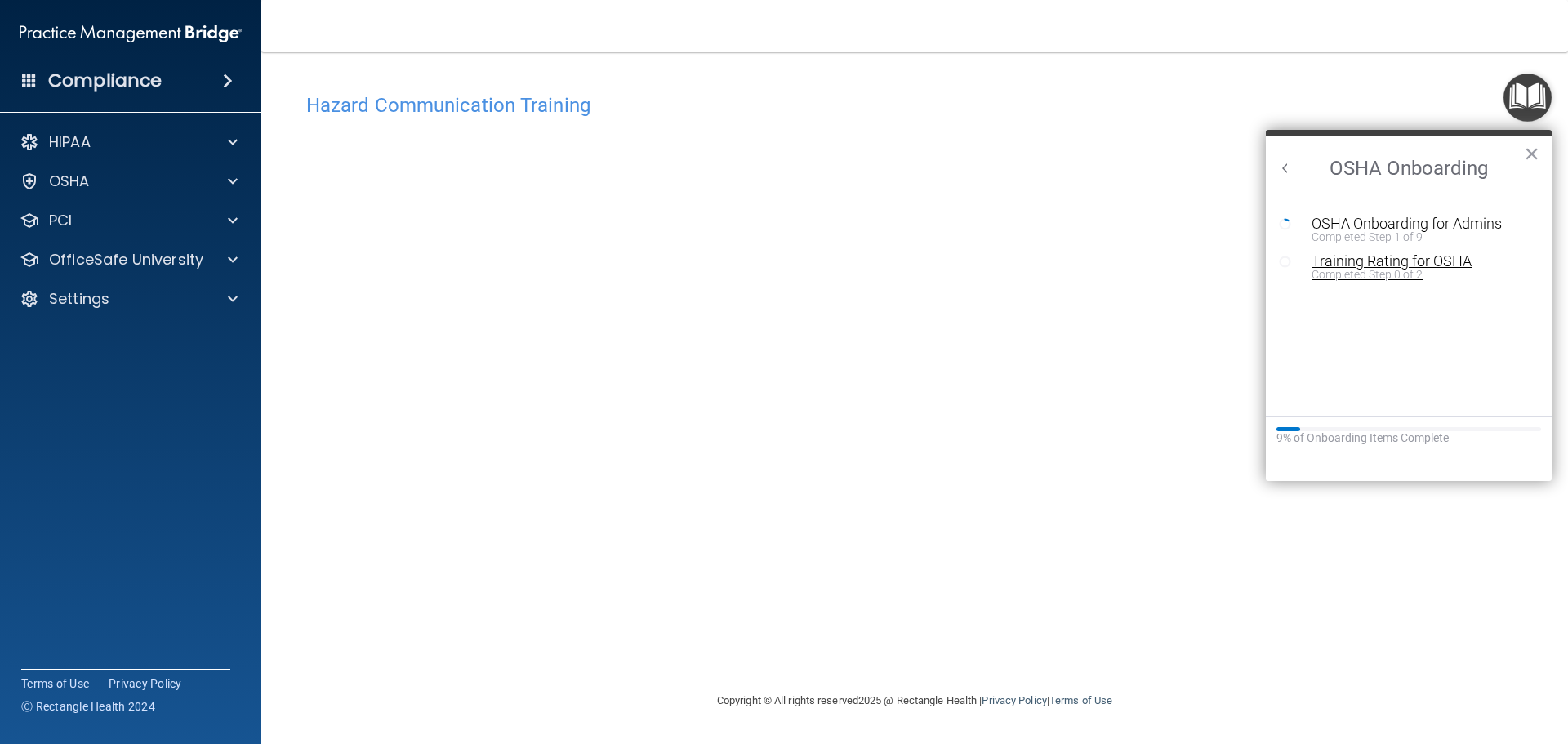
click at [1338, 256] on div "Training Rating for OSHA" at bounding box center [1421, 261] width 219 height 14
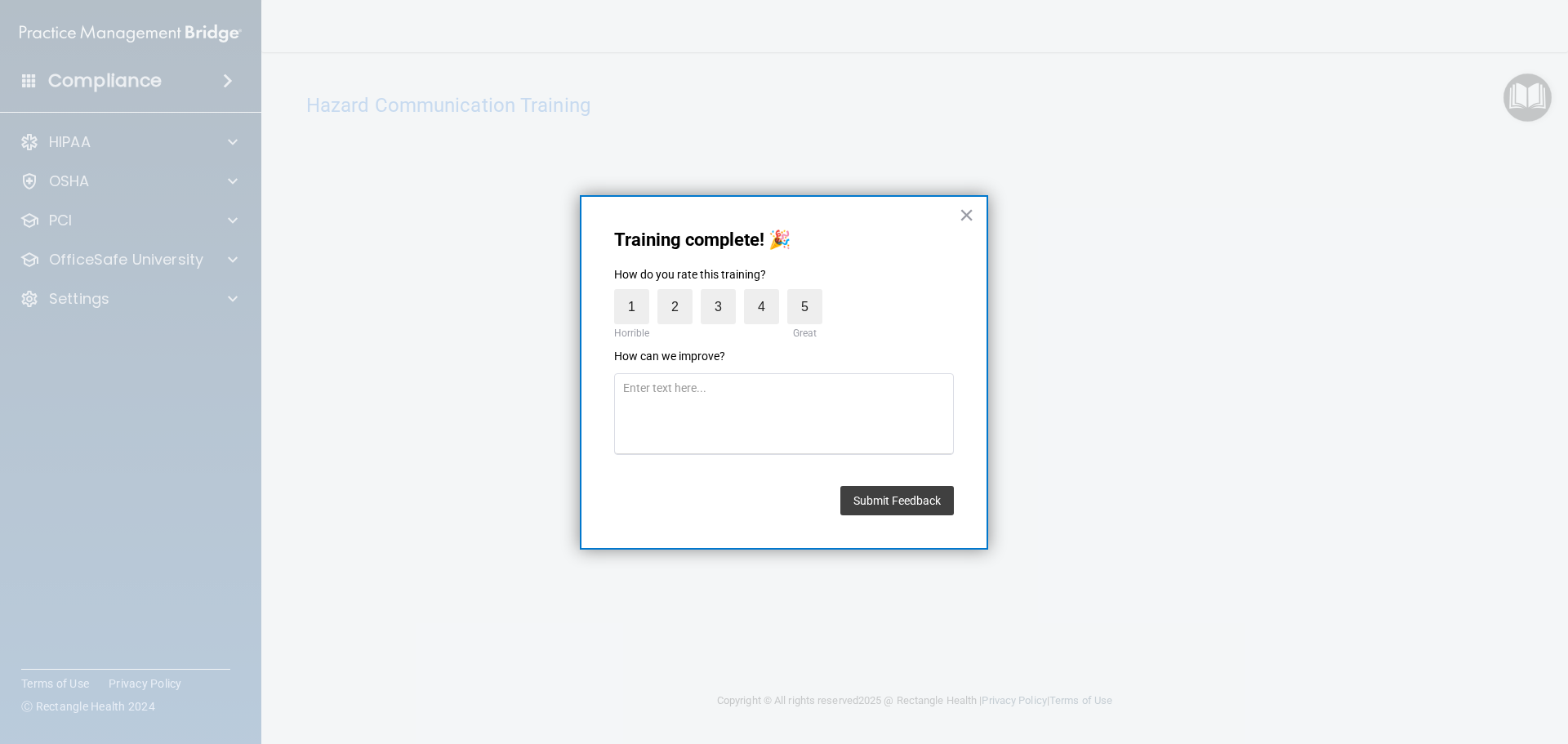
click at [985, 212] on div "Training complete! 🎉 How do you rate this training? 1 Horrible 2 3 4 5 Great Ho…" at bounding box center [783, 373] width 408 height 355
click at [968, 211] on button "×" at bounding box center [967, 215] width 15 height 26
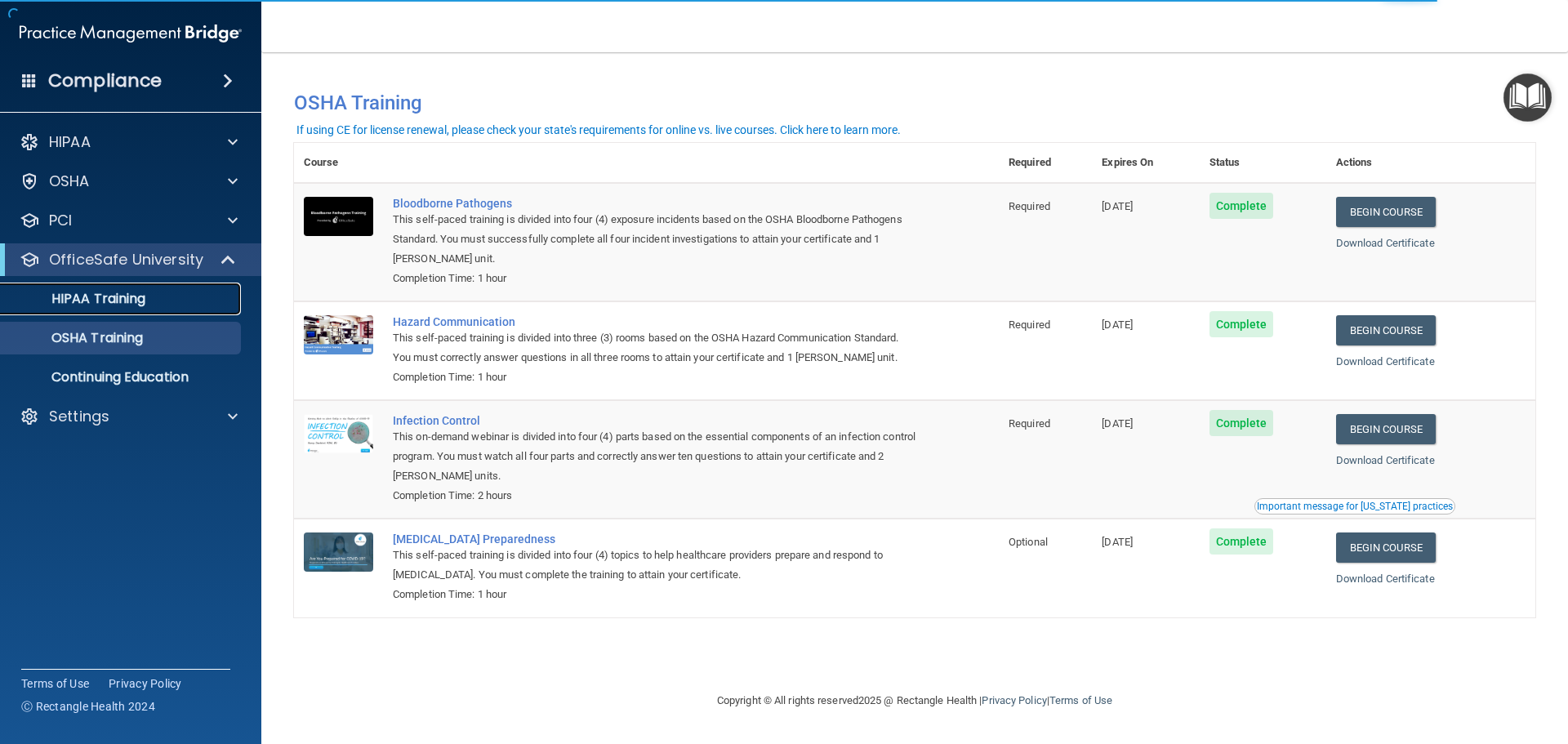
click at [119, 294] on p "HIPAA Training" at bounding box center [78, 299] width 135 height 16
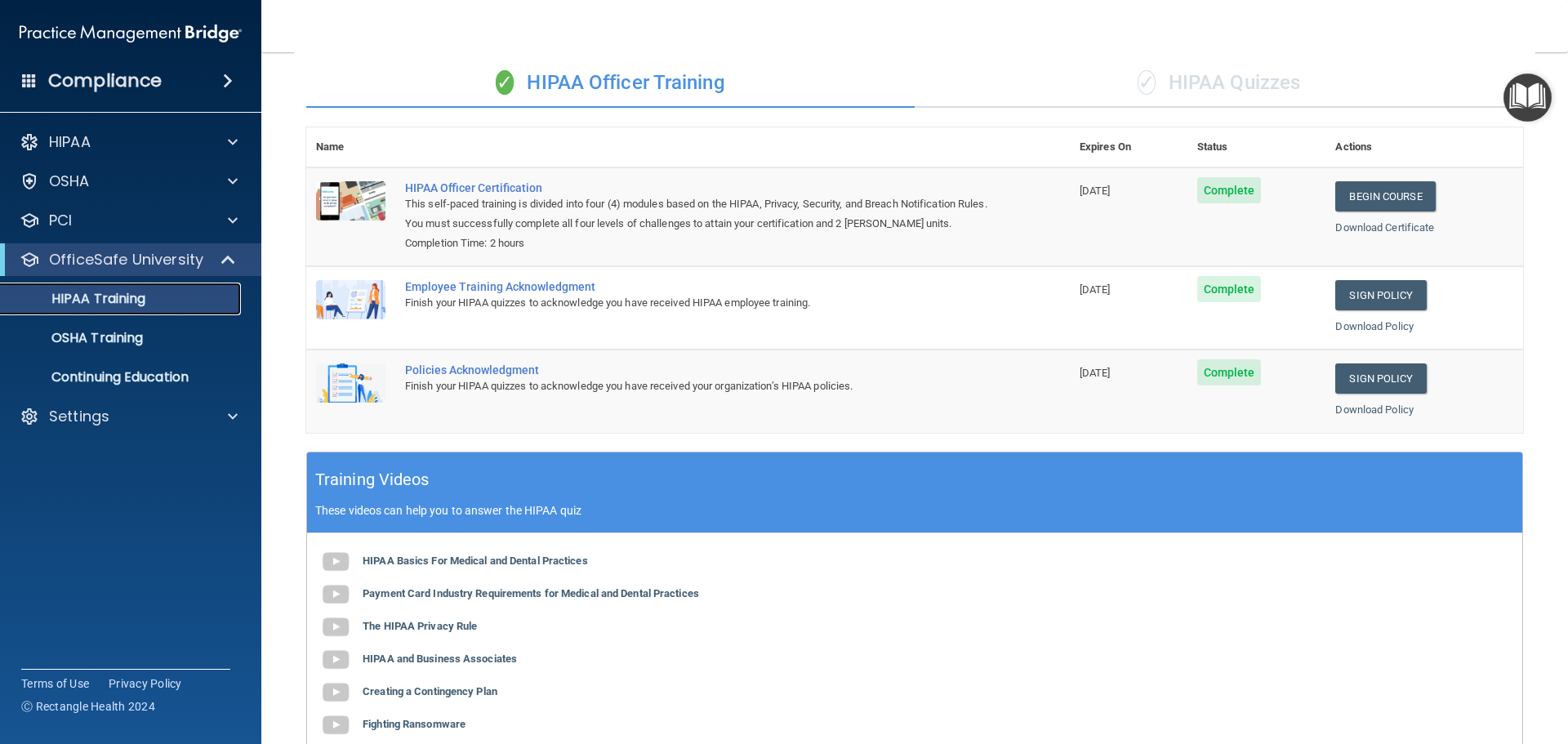
scroll to position [91, 0]
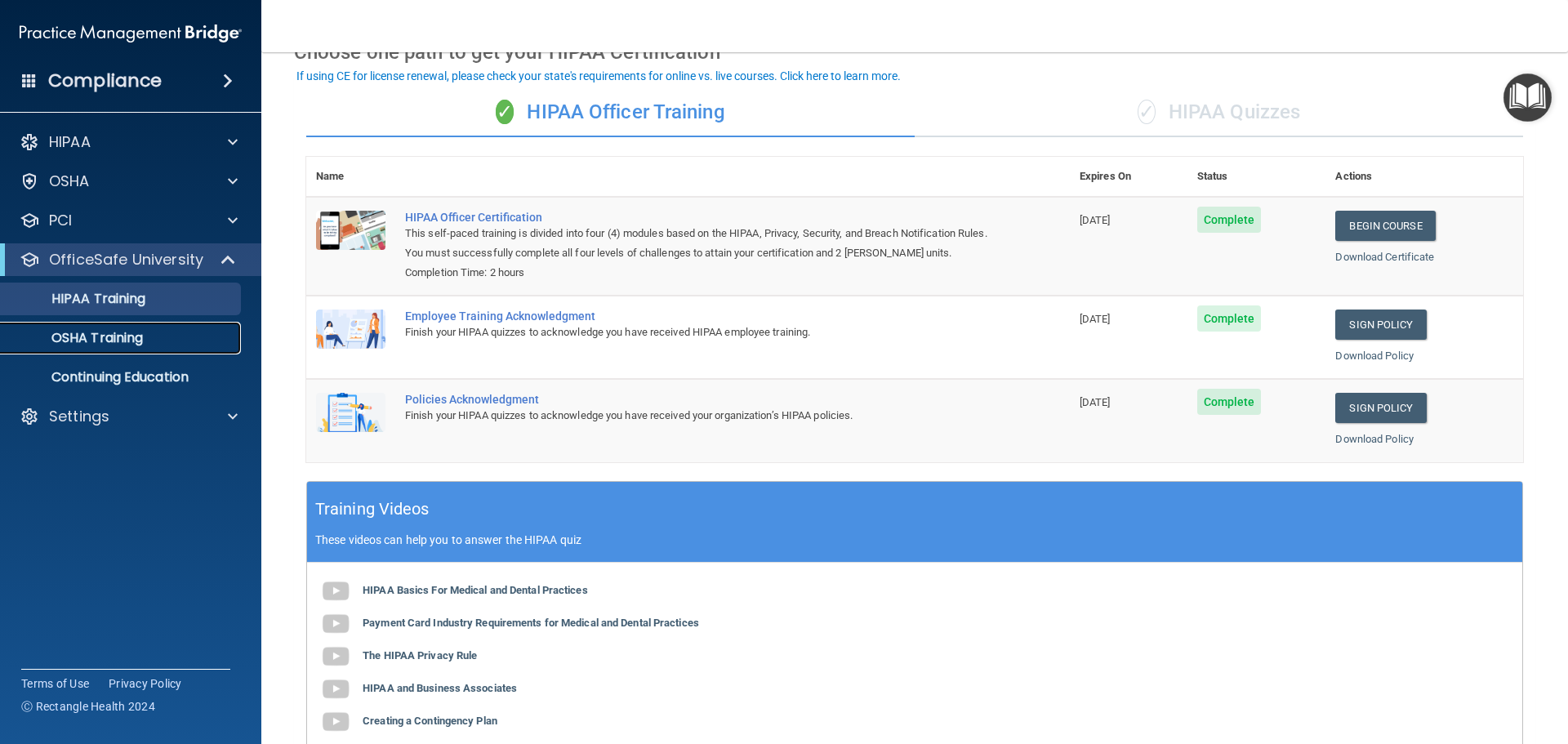
click at [113, 341] on p "OSHA Training" at bounding box center [77, 337] width 132 height 16
